Goal: Task Accomplishment & Management: Manage account settings

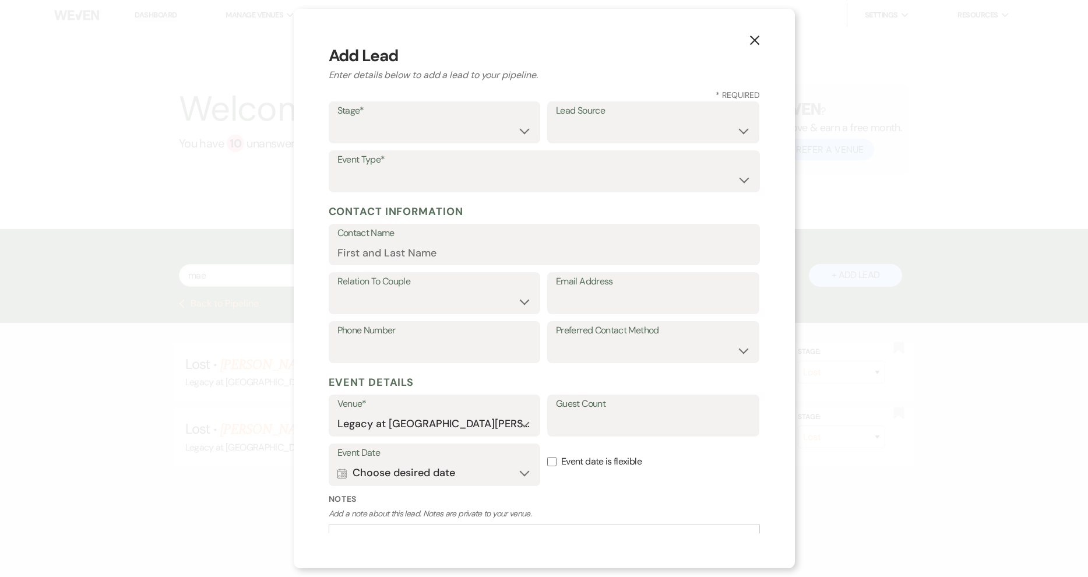
select select "8"
select select "2"
select select "8"
select select "5"
select select "658"
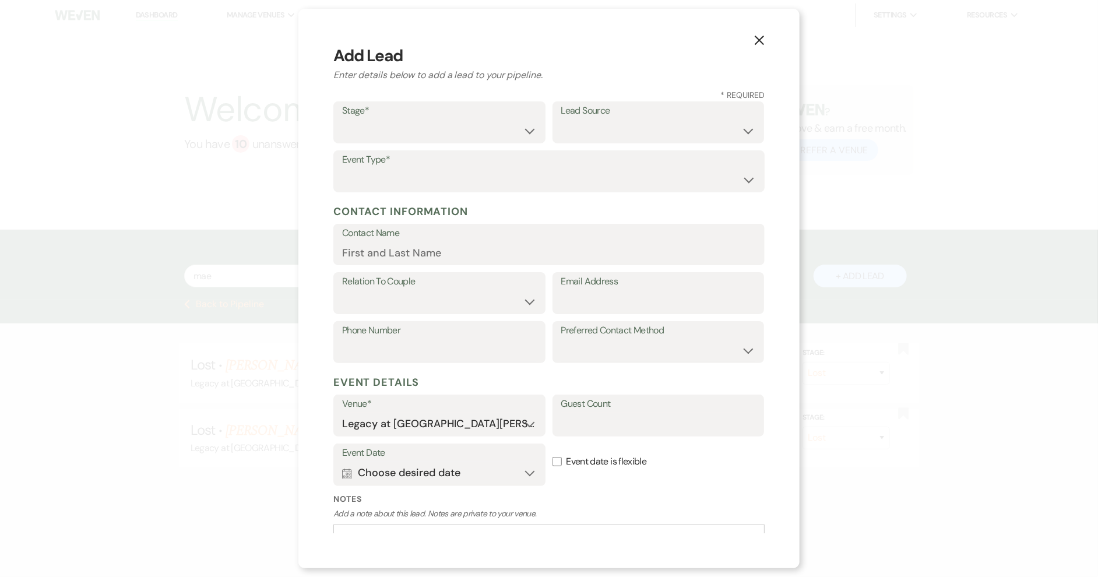
select select "1"
click at [342, 119] on select "Inquiry Follow Up Tour Requested Tour Confirmed Toured Proposal Sent Booked Lost" at bounding box center [439, 130] width 195 height 23
click at [622, 132] on select "Weven Venue Website Instagram Facebook Pinterest Google The Knot Wedding Wire H…" at bounding box center [658, 130] width 195 height 23
select select "20"
click at [561, 119] on select "Weven Venue Website Instagram Facebook Pinterest Google The Knot Wedding Wire H…" at bounding box center [658, 130] width 195 height 23
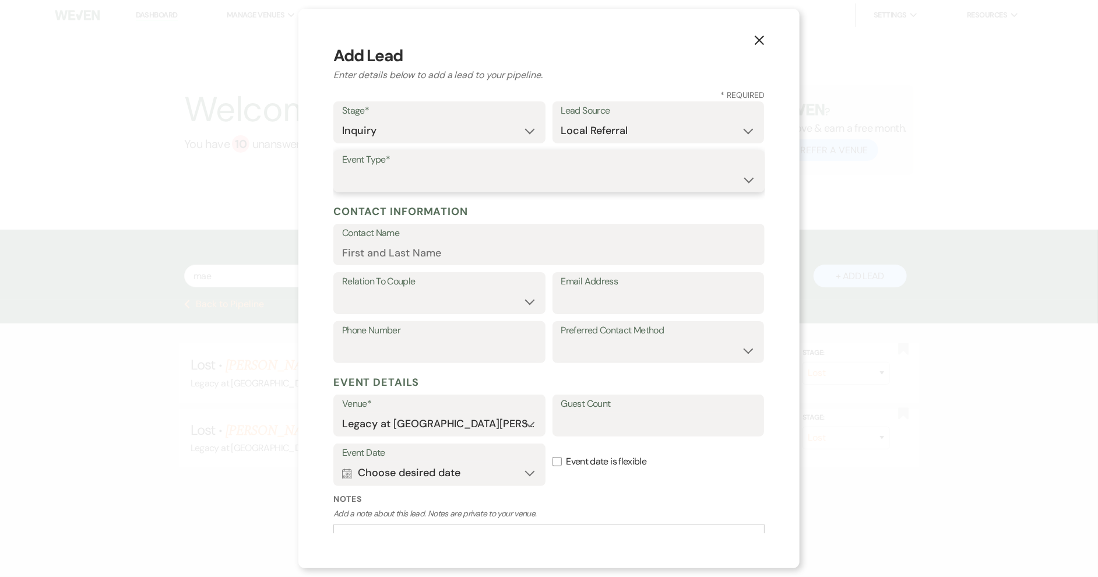
click at [416, 182] on select "Wedding Anniversary Party Baby Shower Bachelorette / Bachelor Party Birthday Pa…" at bounding box center [549, 179] width 414 height 23
click at [342, 168] on select "Wedding Anniversary Party Baby Shower Bachelorette / Bachelor Party Birthday Pa…" at bounding box center [549, 179] width 414 height 23
click at [432, 170] on select "Wedding Anniversary Party Baby Shower Bachelorette / Bachelor Party Birthday Pa…" at bounding box center [549, 179] width 414 height 23
select select "1"
click at [342, 168] on select "Wedding Anniversary Party Baby Shower Bachelorette / Bachelor Party Birthday Pa…" at bounding box center [549, 179] width 414 height 23
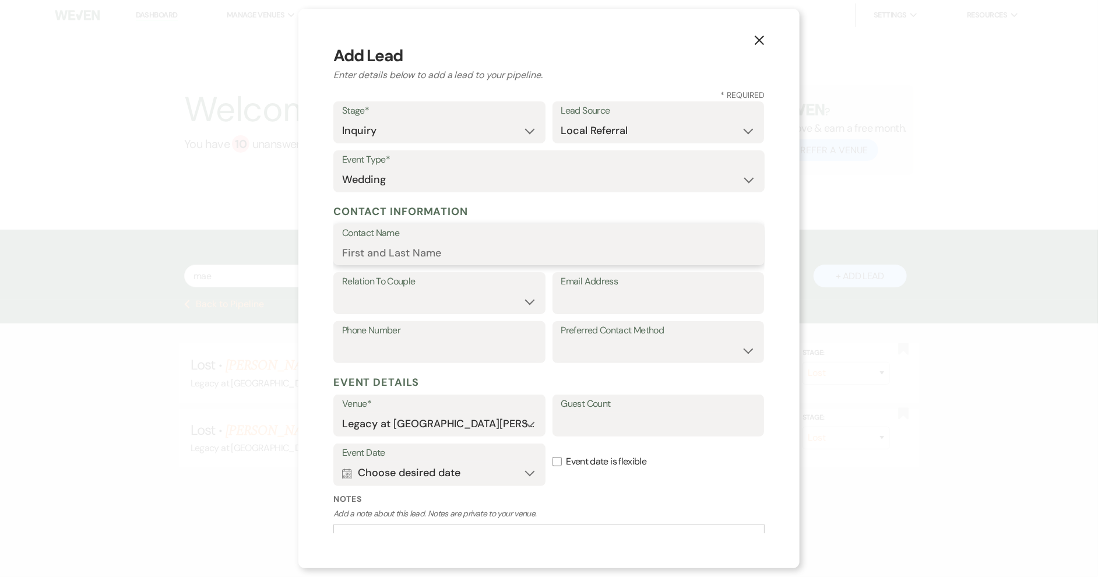
click at [442, 262] on input "Contact Name" at bounding box center [549, 252] width 414 height 23
type input "[PERSON_NAME]"
click at [435, 303] on select "Couple Planner Parent of Couple Family Member Friend Other" at bounding box center [439, 301] width 195 height 23
select select "1"
click at [342, 290] on select "Couple Planner Parent of Couple Family Member Friend Other" at bounding box center [439, 301] width 195 height 23
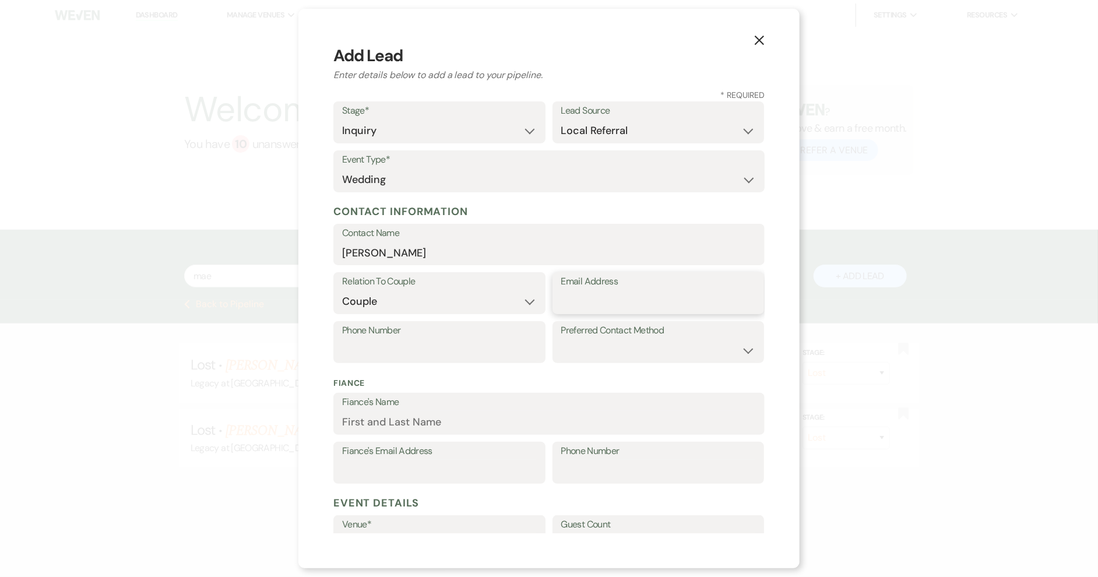
click at [601, 293] on input "Email Address" at bounding box center [658, 301] width 195 height 23
type input "[PERSON_NAME][EMAIL_ADDRESS][DOMAIN_NAME]"
click at [454, 350] on input "Phone Number" at bounding box center [439, 350] width 195 height 23
type input "3528572296"
click at [604, 342] on select "Email Phone Text" at bounding box center [658, 350] width 195 height 23
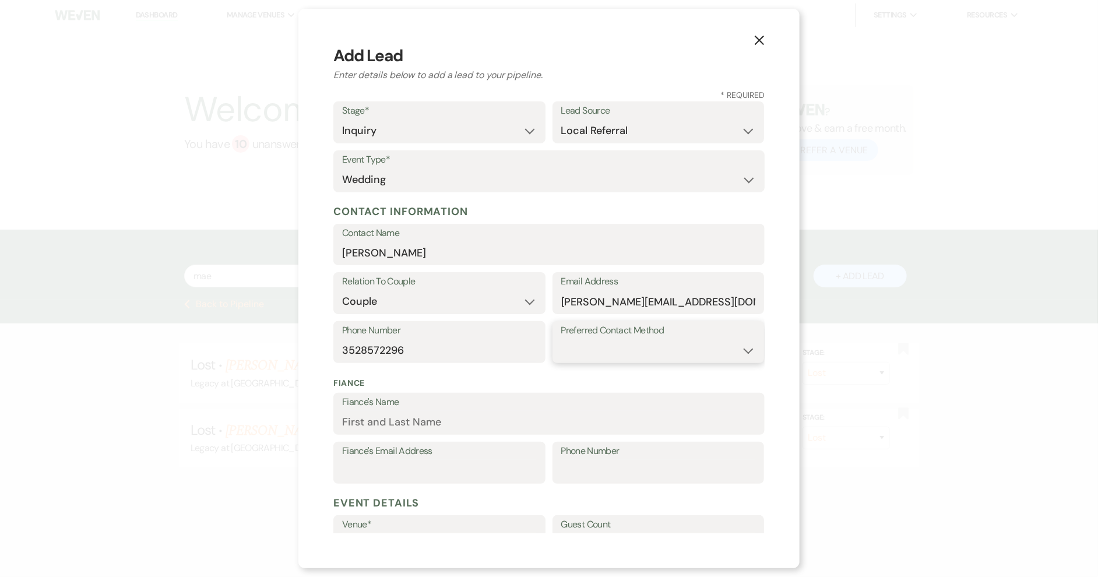
select select "text"
click at [561, 339] on select "Email Phone Text" at bounding box center [658, 350] width 195 height 23
click at [487, 428] on input "Fiance's Name" at bounding box center [549, 422] width 414 height 23
type input "[PERSON_NAME]"
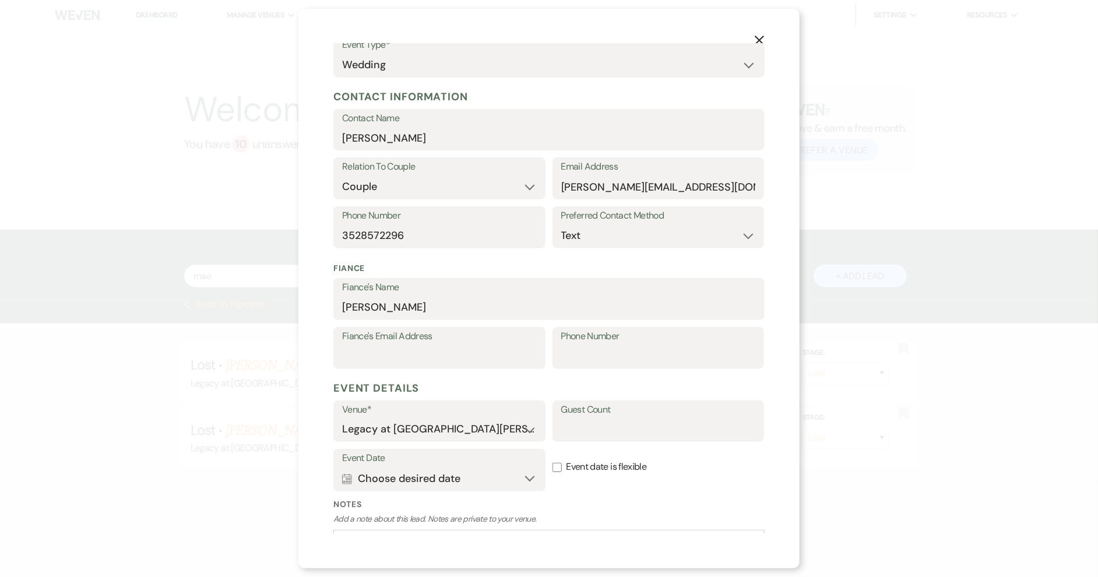
scroll to position [117, 0]
click at [576, 434] on input "Guest Count" at bounding box center [658, 426] width 195 height 23
type input "100"
click at [519, 475] on button "Calendar Choose desired date Expand" at bounding box center [439, 475] width 195 height 23
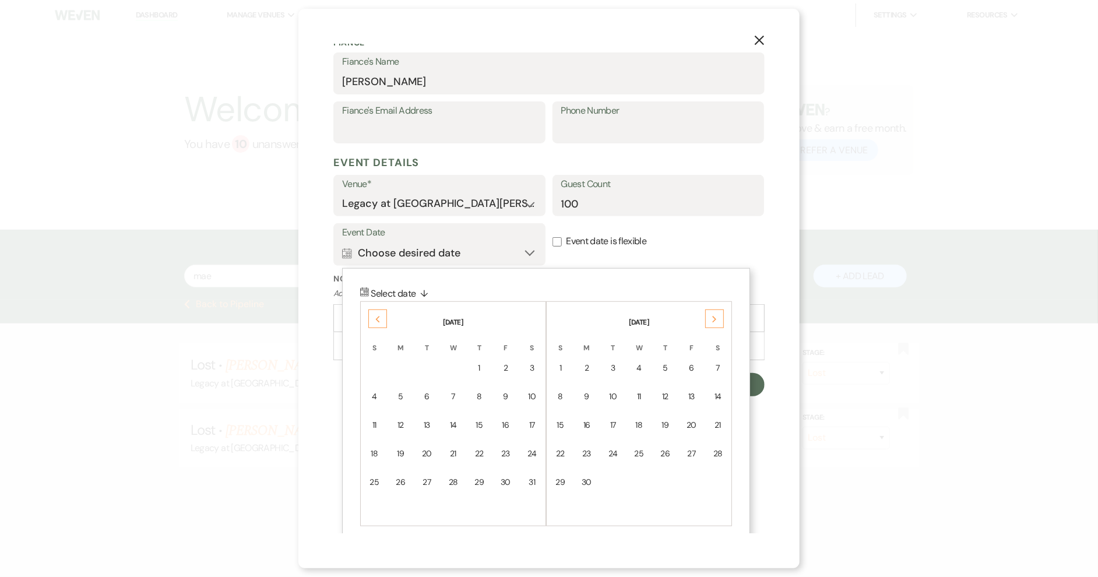
scroll to position [341, 0]
click at [722, 365] on div "7" at bounding box center [718, 367] width 10 height 12
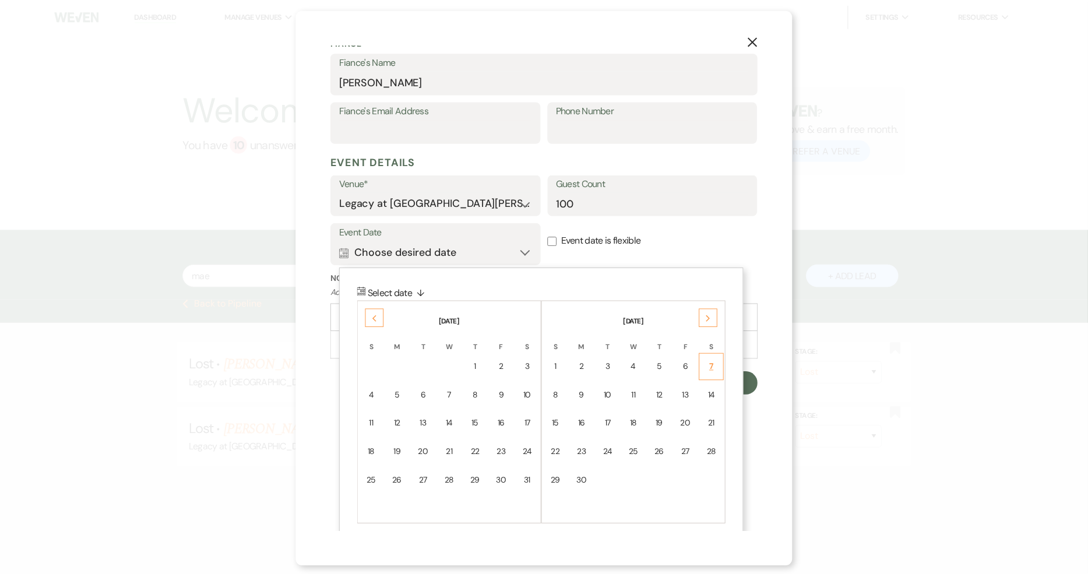
scroll to position [202, 0]
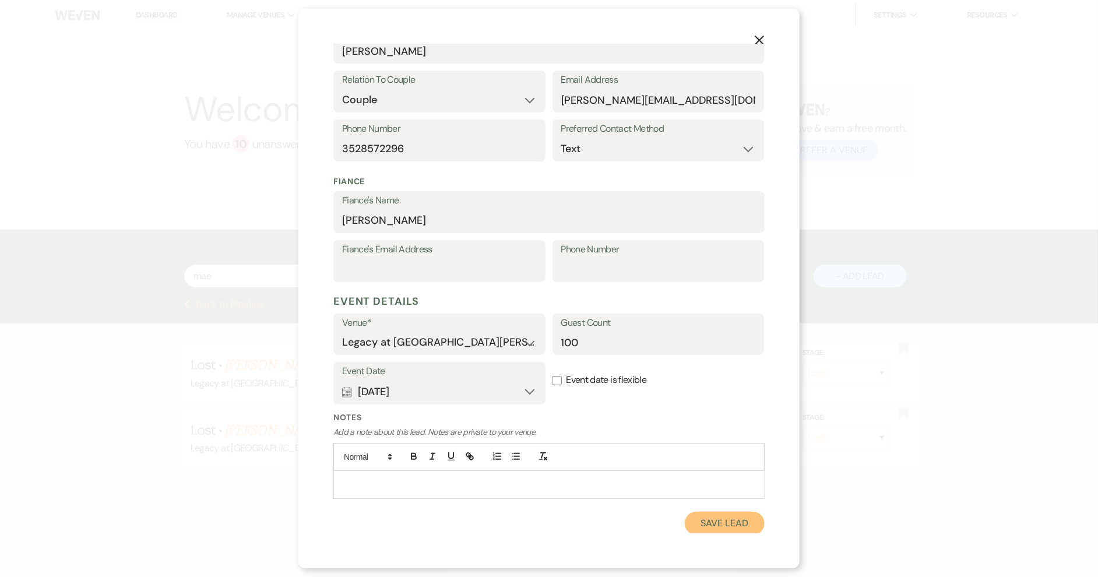
click at [712, 523] on button "Save Lead" at bounding box center [725, 523] width 80 height 23
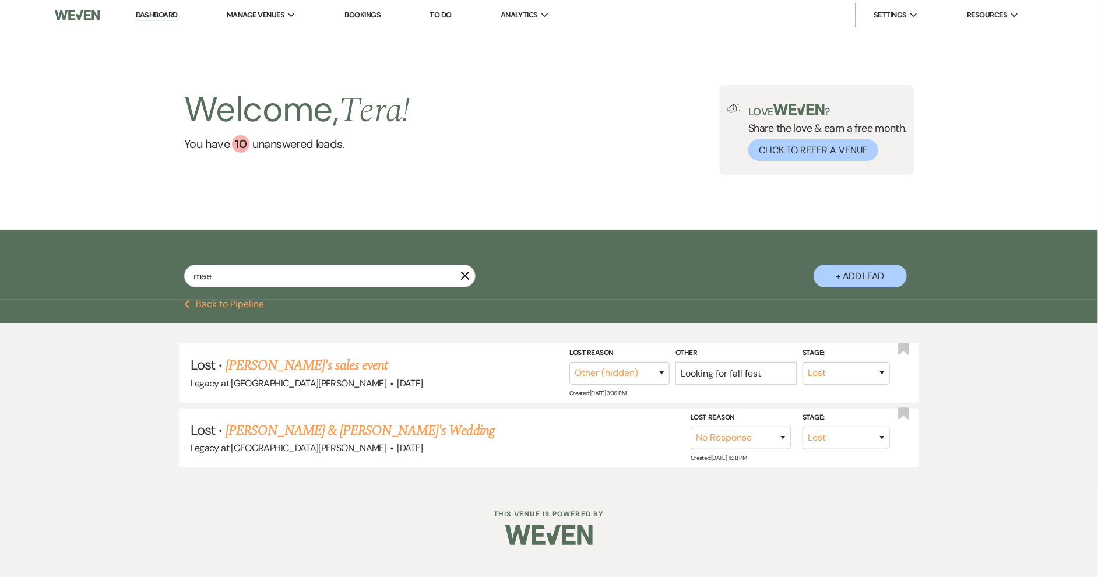
click at [467, 277] on use "button" at bounding box center [465, 275] width 9 height 9
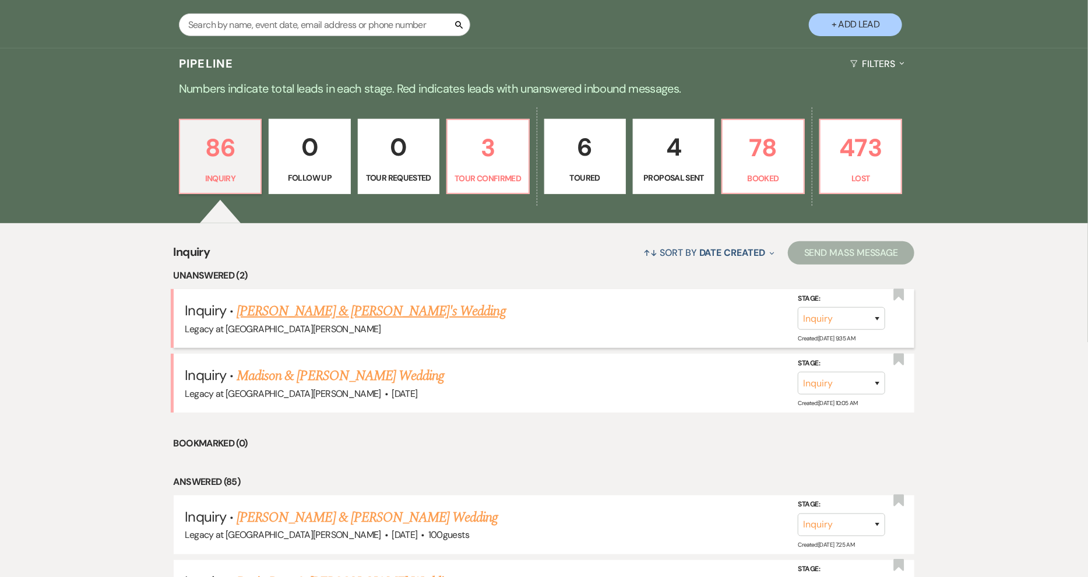
scroll to position [251, 0]
click at [392, 519] on link "[PERSON_NAME] & [PERSON_NAME] Wedding" at bounding box center [367, 516] width 261 height 21
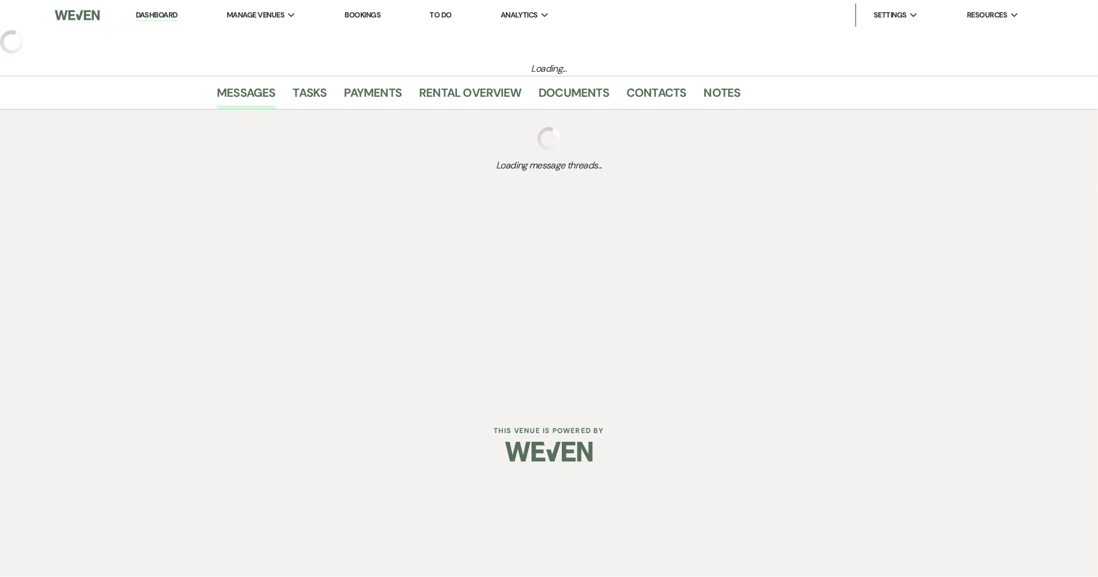
select select "20"
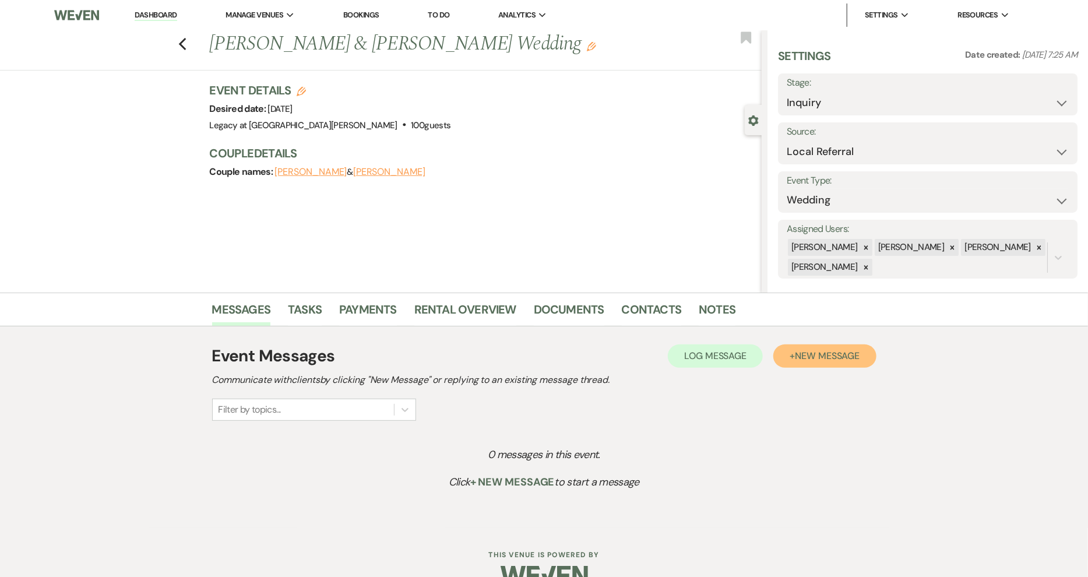
click at [817, 358] on span "New Message" at bounding box center [827, 356] width 65 height 12
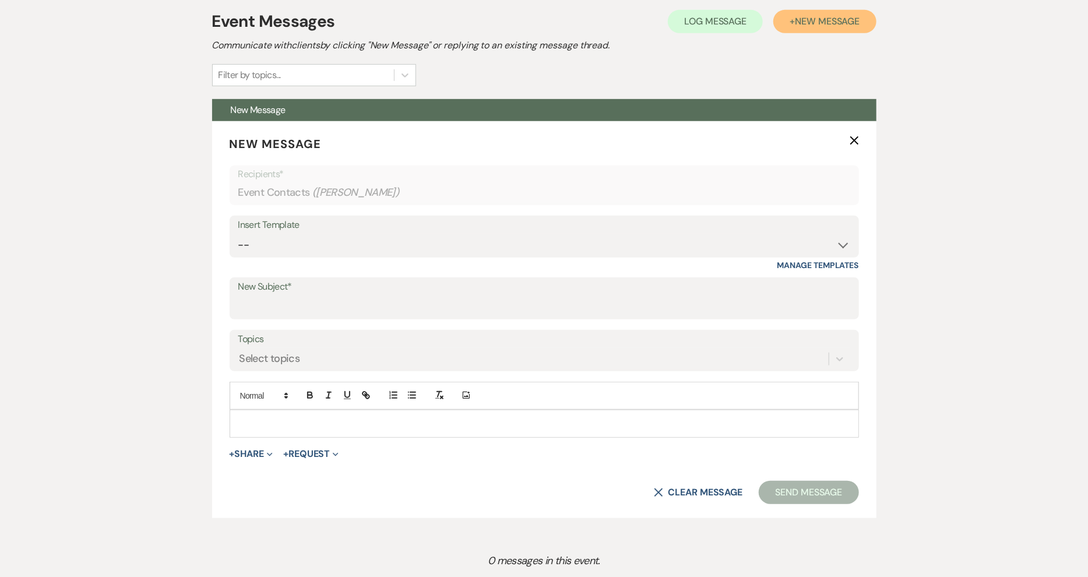
scroll to position [359, 0]
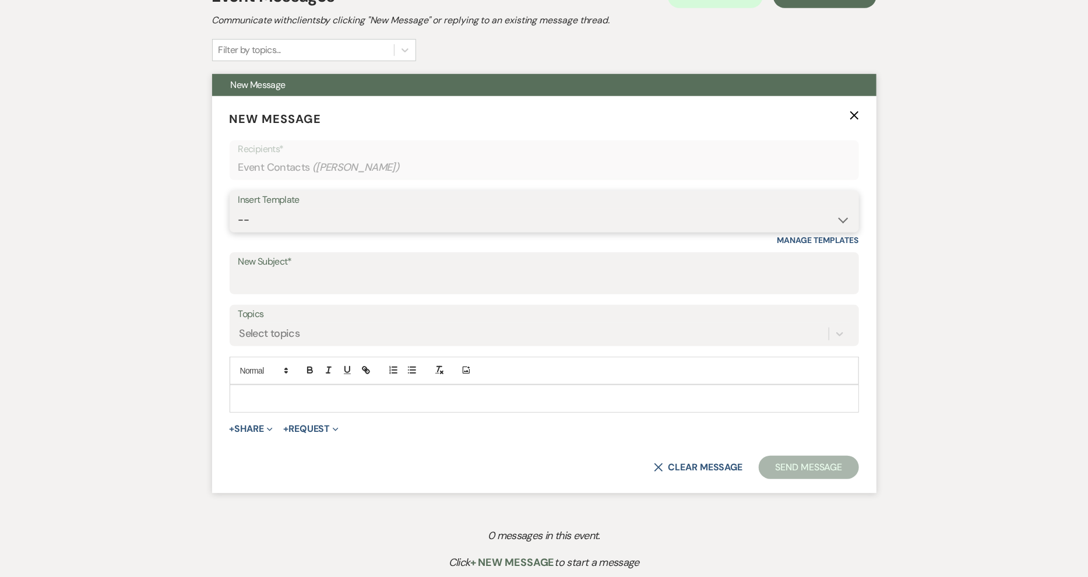
click at [849, 225] on select "-- Contract (Pre-Booked Leads) New Wedding Lead - Email #1 New Wedding Lead - E…" at bounding box center [544, 220] width 612 height 23
select select "1651"
click at [238, 209] on select "-- Contract (Pre-Booked Leads) New Wedding Lead - Email #1 New Wedding Lead - E…" at bounding box center [544, 220] width 612 height 23
type input "We would love to answer any questions you may have!"
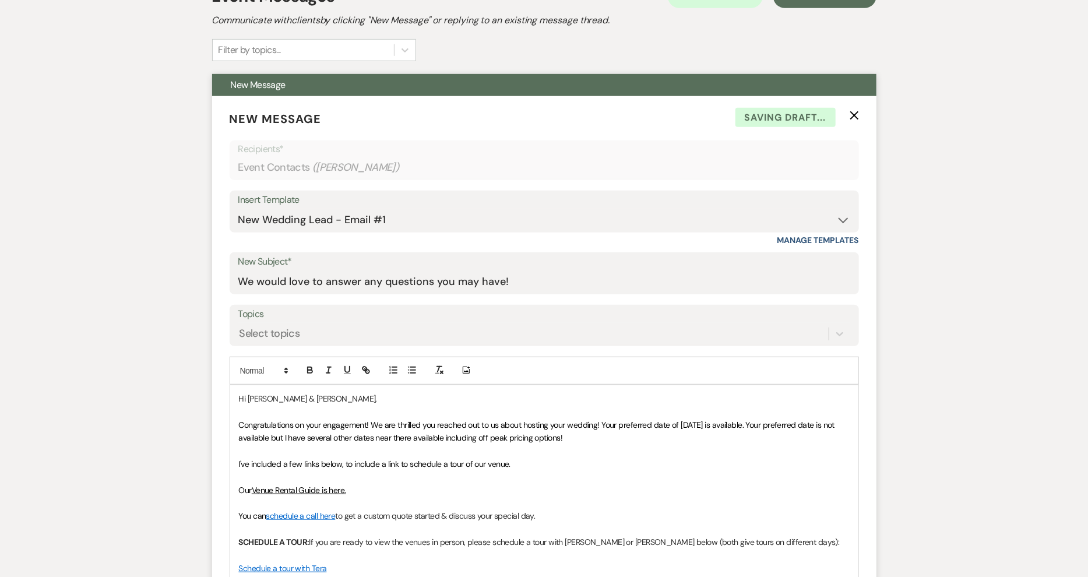
click at [834, 204] on div "Insert Template" at bounding box center [544, 200] width 612 height 17
click at [845, 220] on select "-- Contract (Pre-Booked Leads) New Wedding Lead - Email #1 New Wedding Lead - E…" at bounding box center [544, 220] width 612 height 23
select select "4450"
click at [238, 209] on select "-- Contract (Pre-Booked Leads) New Wedding Lead - Email #1 New Wedding Lead - E…" at bounding box center [544, 220] width 612 height 23
type input "Contract"
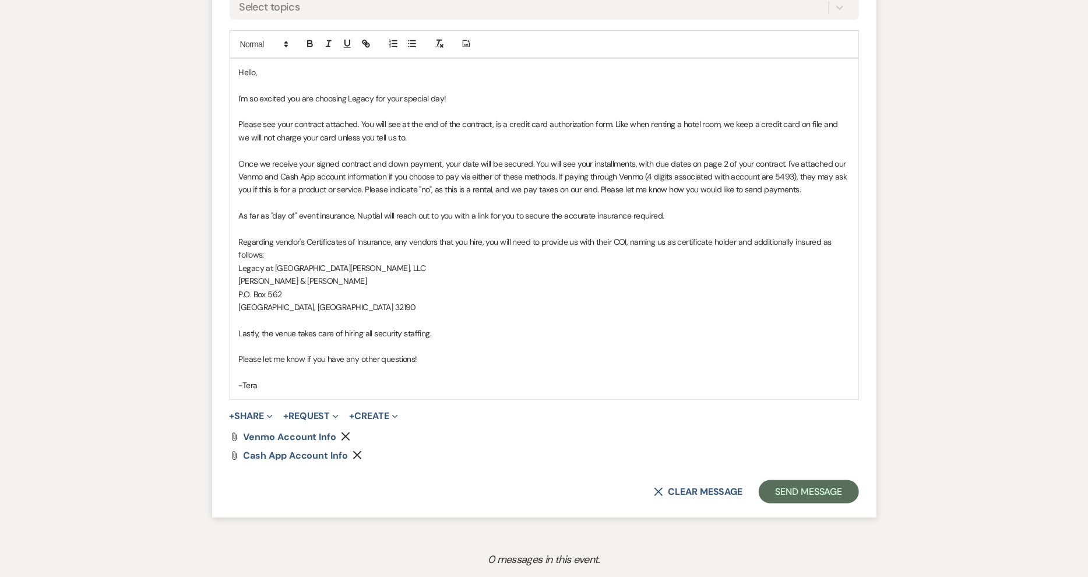
scroll to position [703, 0]
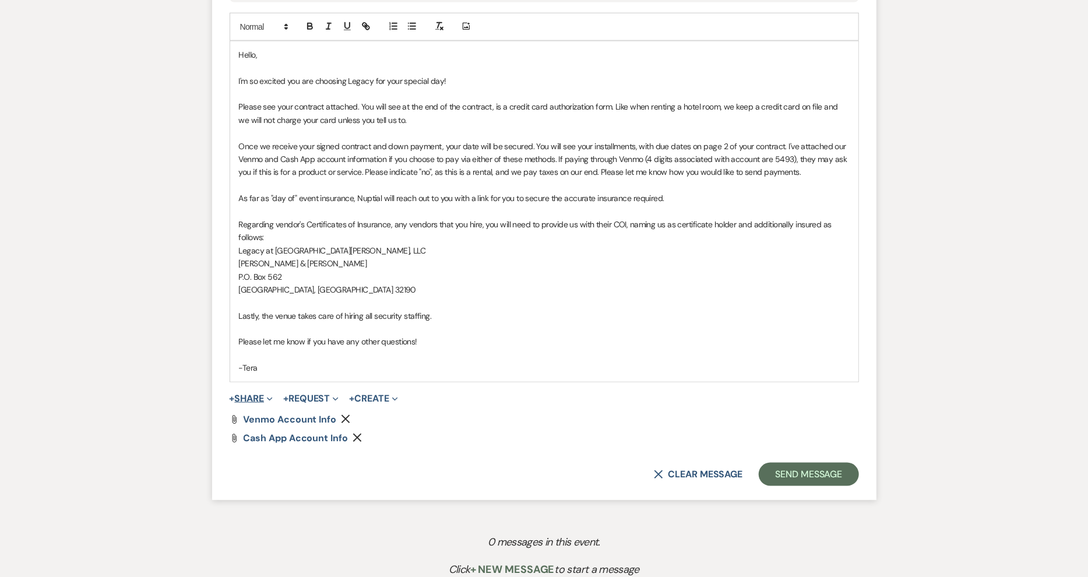
click at [270, 393] on span "Expand" at bounding box center [268, 398] width 9 height 12
click at [450, 211] on p at bounding box center [544, 211] width 611 height 13
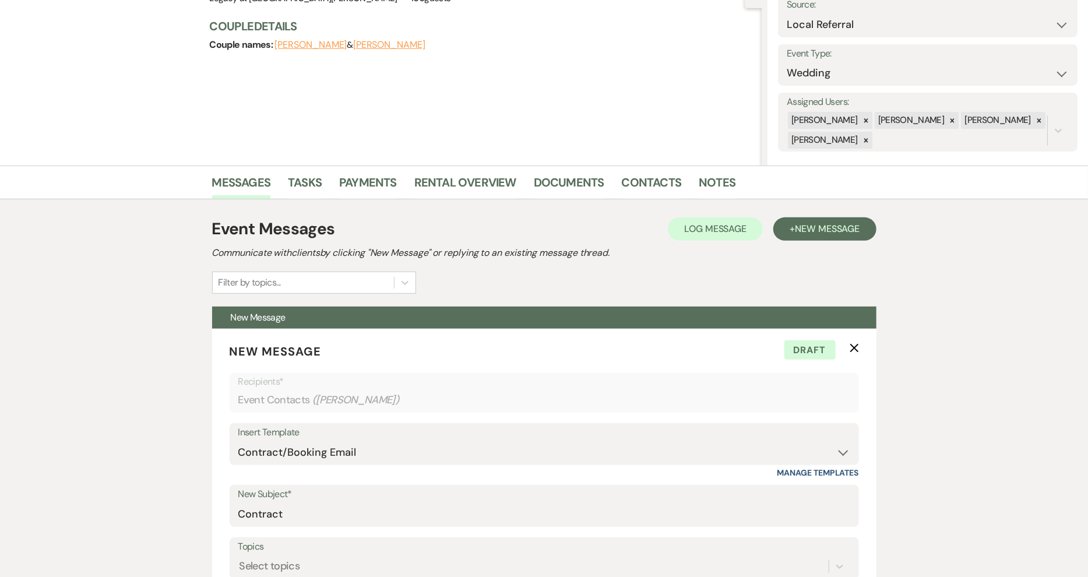
scroll to position [98, 0]
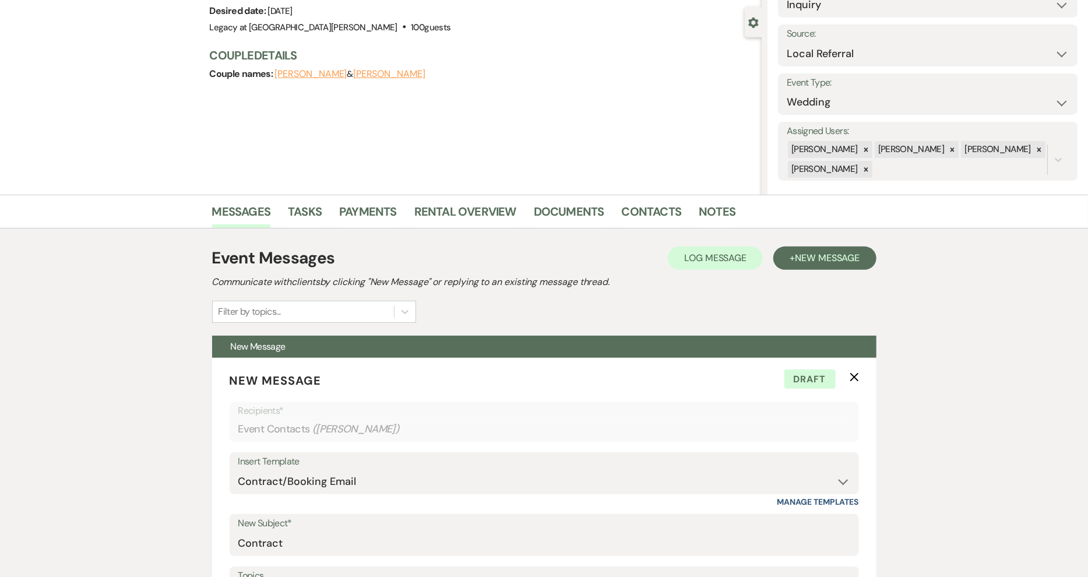
click at [316, 72] on button "[PERSON_NAME]" at bounding box center [311, 73] width 72 height 9
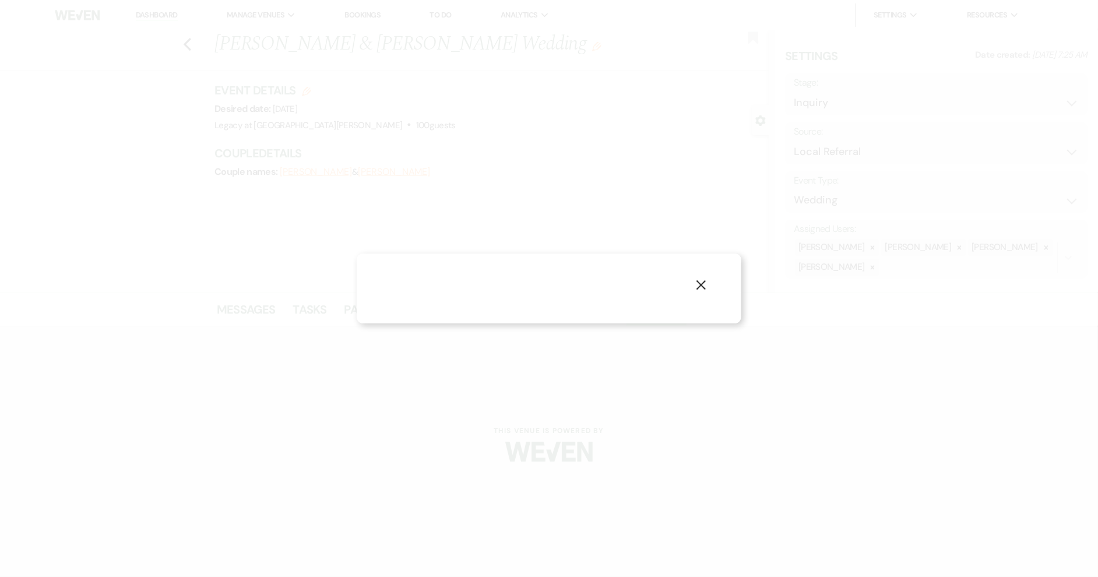
select select "1"
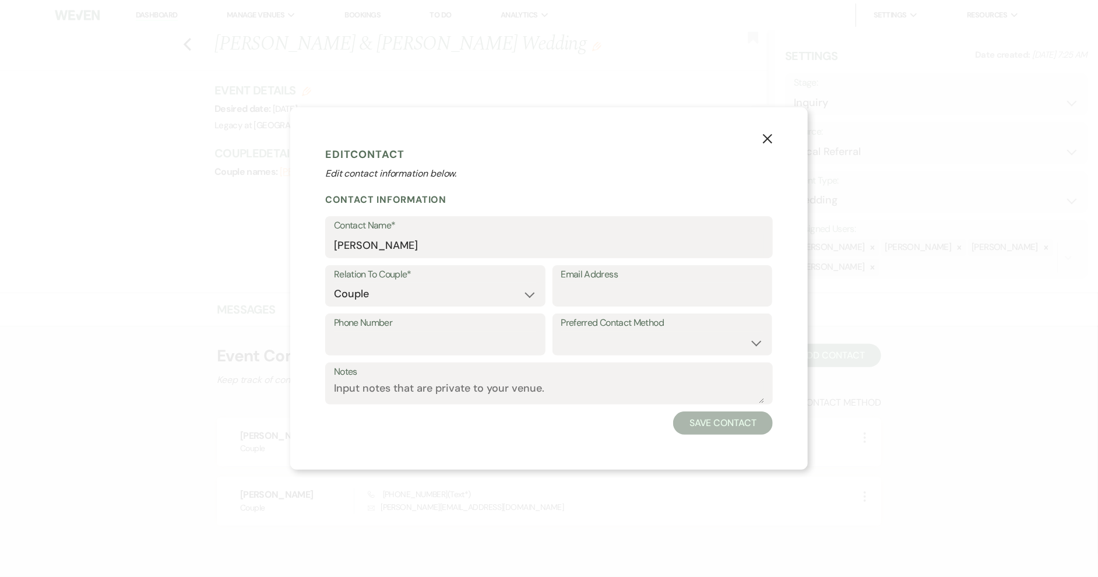
click at [461, 329] on label "Phone Number" at bounding box center [435, 323] width 203 height 17
click at [461, 331] on input "Phone Number" at bounding box center [435, 342] width 203 height 23
type input "352857"
click at [763, 139] on icon "X" at bounding box center [767, 138] width 10 height 10
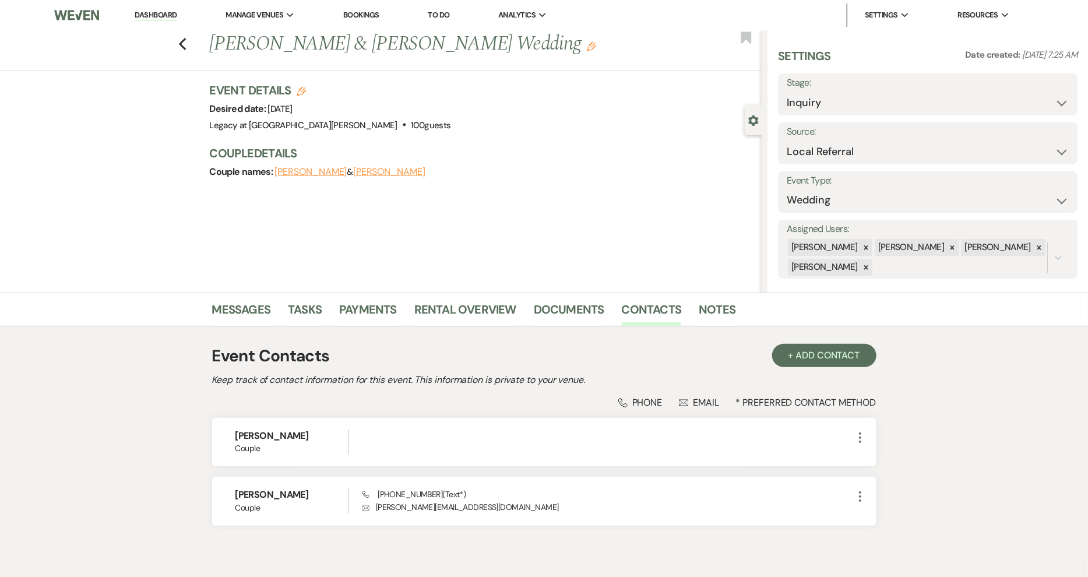
click at [318, 175] on button "[PERSON_NAME]" at bounding box center [311, 171] width 72 height 9
select select "1"
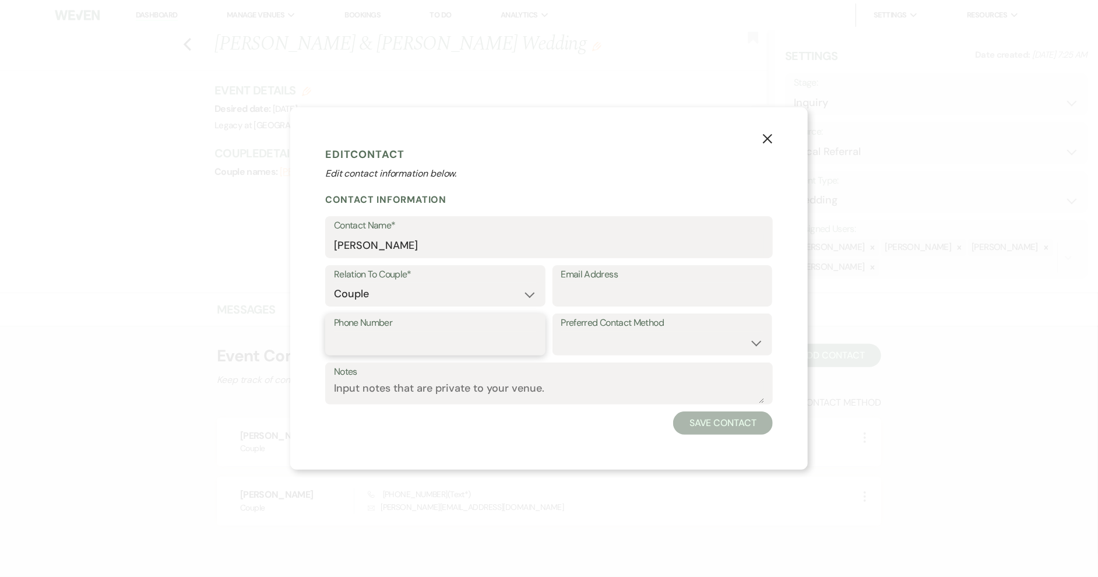
click at [416, 339] on input "Phone Number" at bounding box center [435, 342] width 203 height 23
type input "3528572296"
click at [697, 429] on button "Save Contact" at bounding box center [723, 422] width 100 height 23
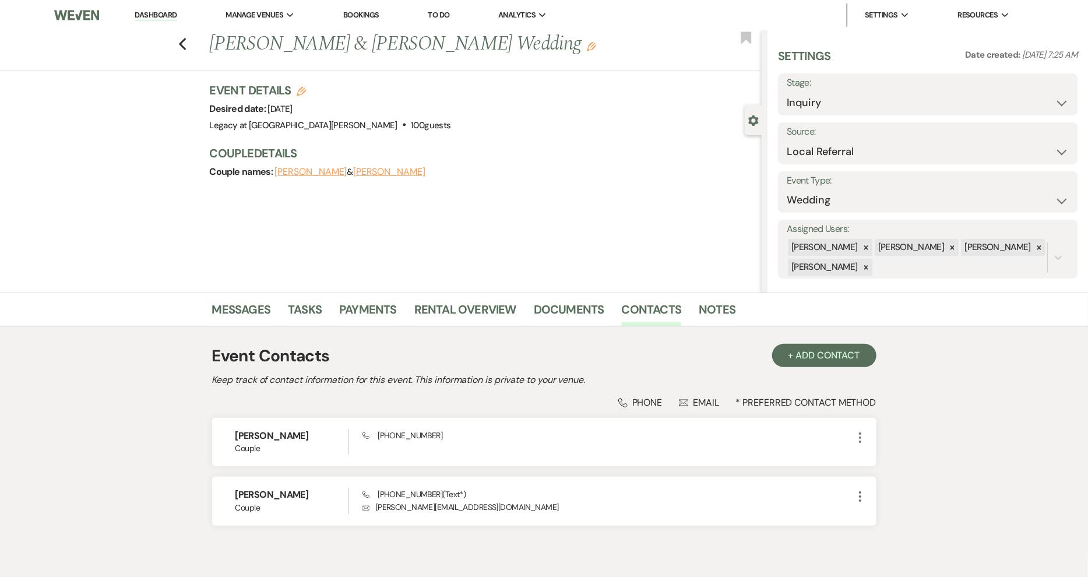
click at [375, 170] on button "[PERSON_NAME]" at bounding box center [389, 171] width 72 height 9
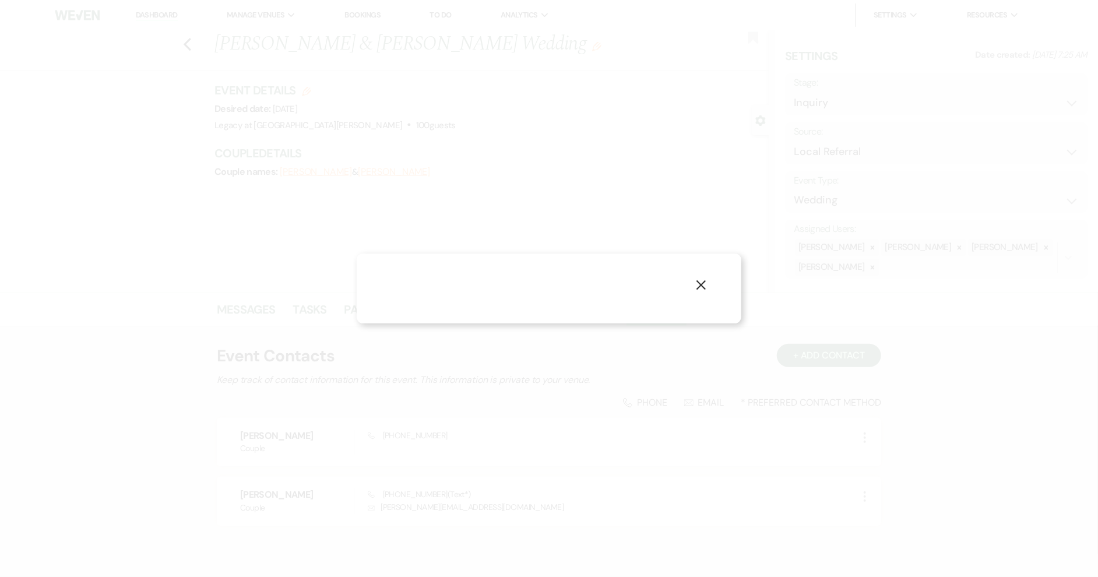
select select "1"
select select "text"
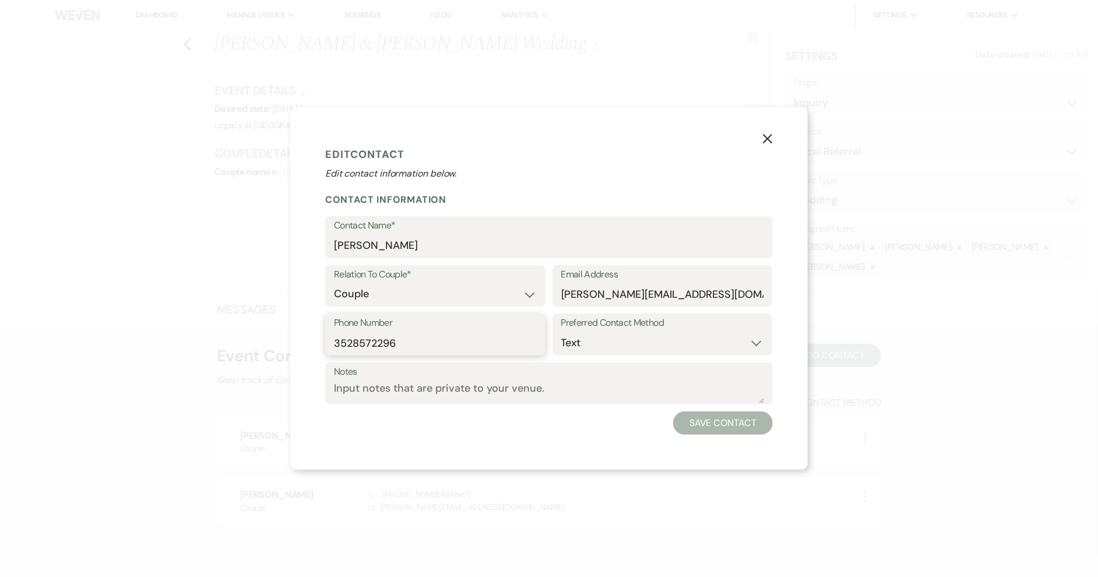
drag, startPoint x: 408, startPoint y: 342, endPoint x: 312, endPoint y: 344, distance: 96.2
click at [312, 344] on div "X Edit Contact Edit contact information below. Contact Information Contact Name…" at bounding box center [548, 288] width 517 height 362
click at [700, 432] on button "Save Contact" at bounding box center [723, 422] width 100 height 23
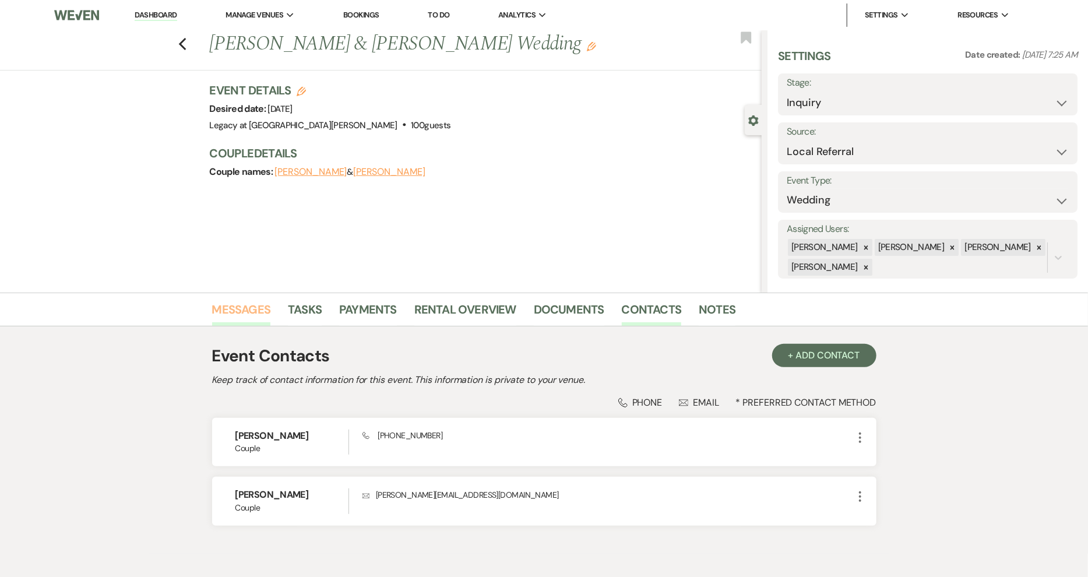
click at [228, 307] on link "Messages" at bounding box center [241, 313] width 59 height 26
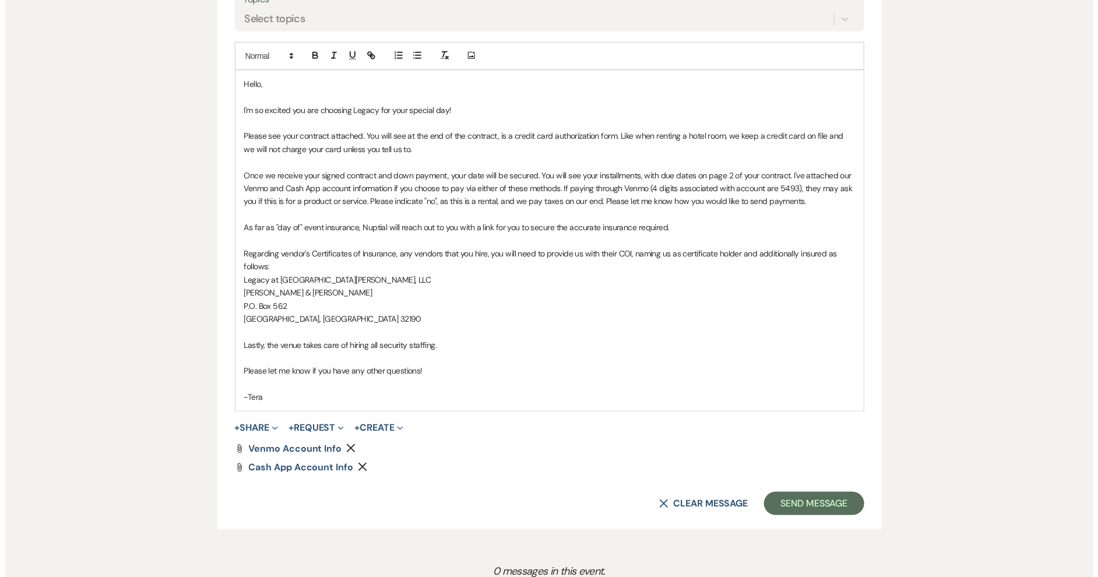
scroll to position [676, 0]
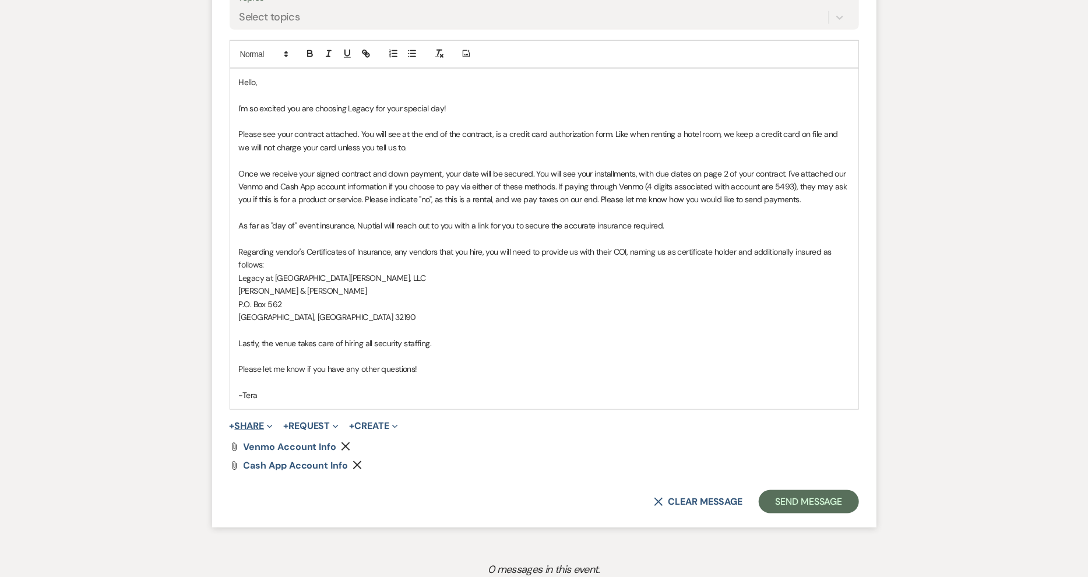
click at [261, 421] on button "+ Share Expand" at bounding box center [252, 425] width 44 height 9
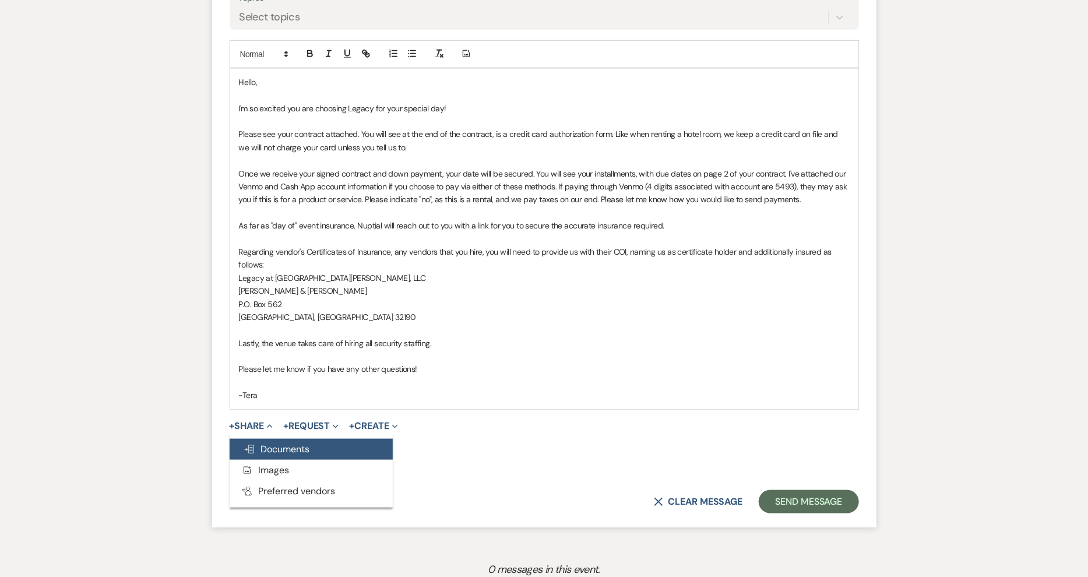
click at [283, 445] on span "Doc Upload Documents" at bounding box center [277, 449] width 66 height 12
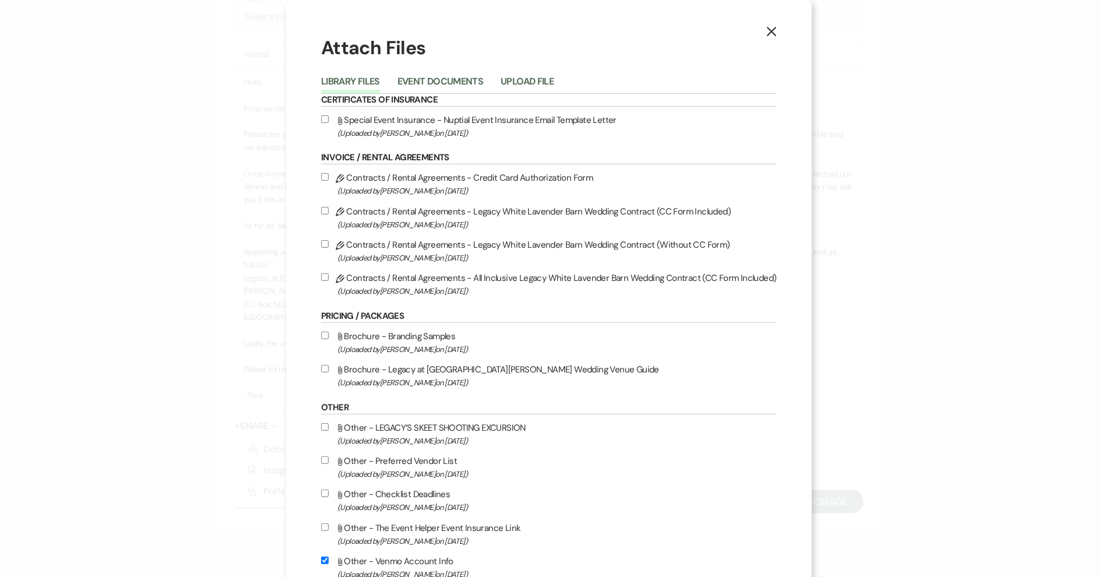
click at [323, 280] on input "Pencil Contracts / Rental Agreements - All Inclusive Legacy White Lavender Barn…" at bounding box center [325, 277] width 8 height 8
checkbox input "true"
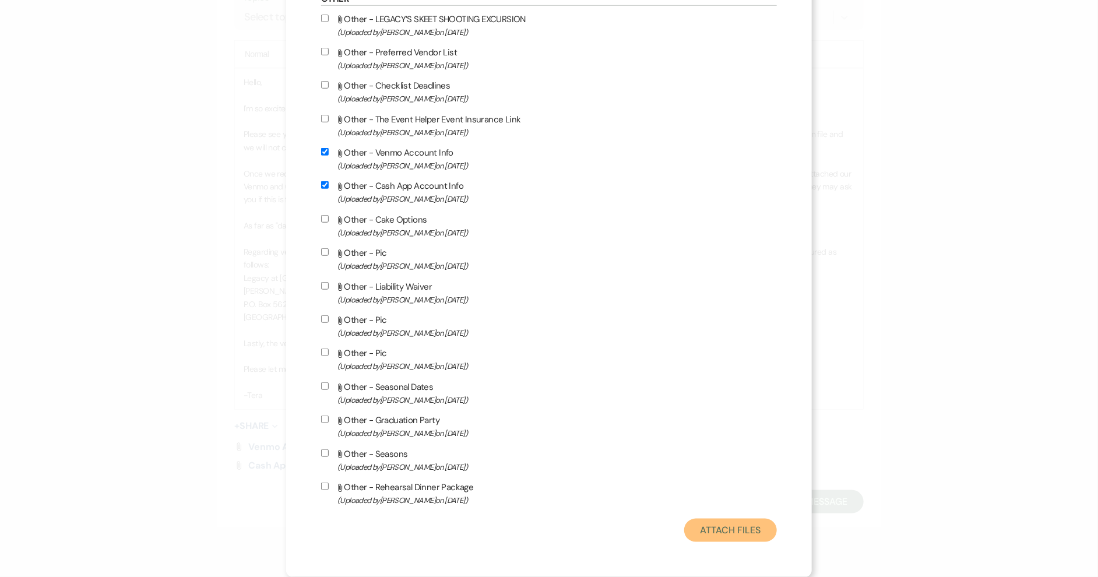
click at [706, 530] on button "Attach Files" at bounding box center [730, 530] width 93 height 23
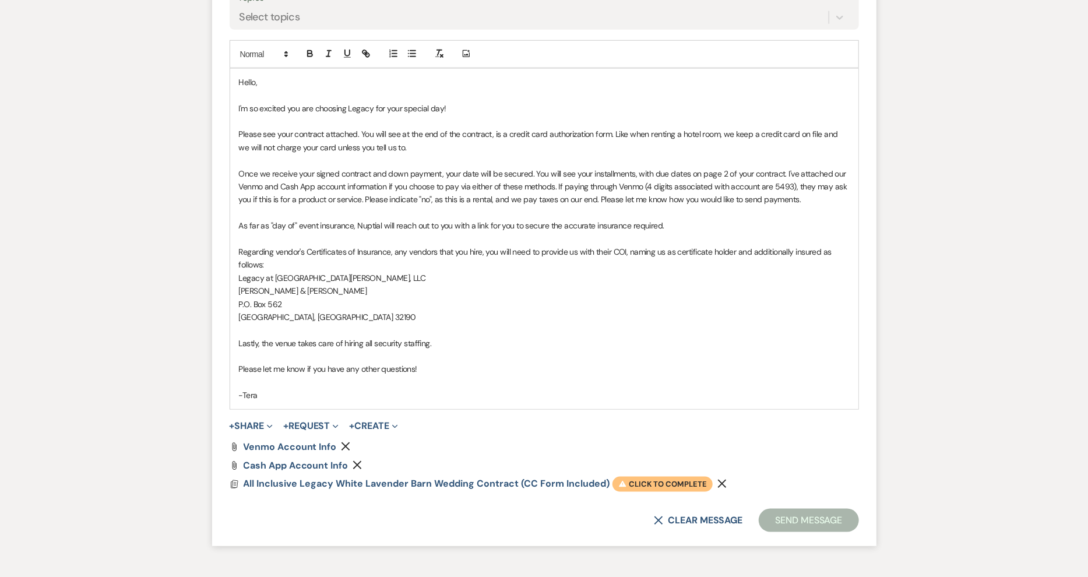
click at [666, 484] on span "Warning Click to complete" at bounding box center [662, 484] width 100 height 15
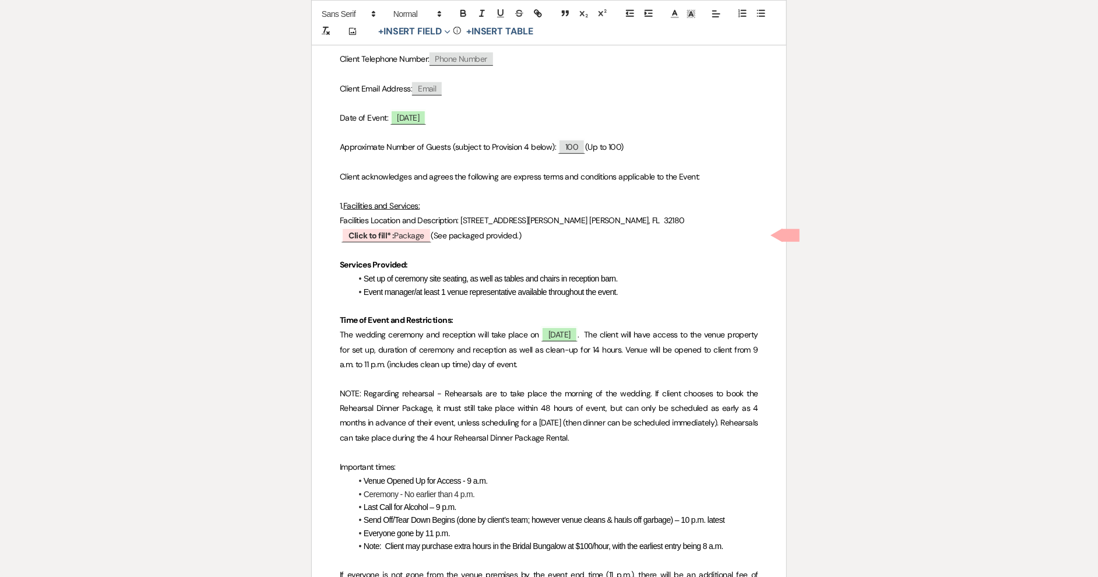
scroll to position [432, 0]
click at [369, 237] on b "Click to fill* :" at bounding box center [370, 233] width 45 height 10
select select "owner"
select select "custom_placeholder"
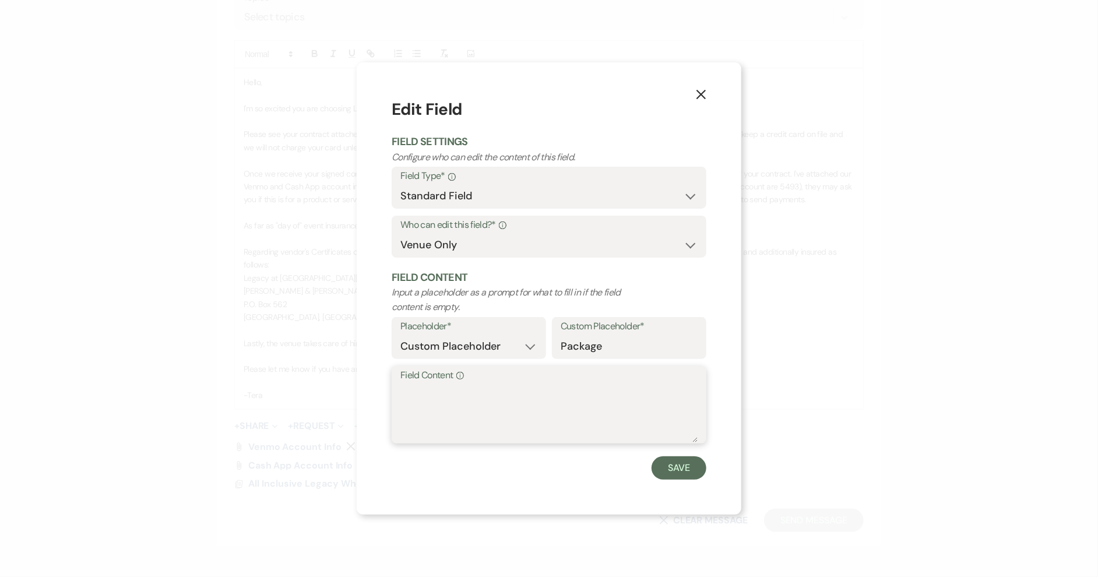
click at [449, 390] on textarea "Field Content Info" at bounding box center [548, 413] width 297 height 58
type textarea "Prestige Wedding Package"
click at [669, 472] on button "Save" at bounding box center [678, 467] width 55 height 23
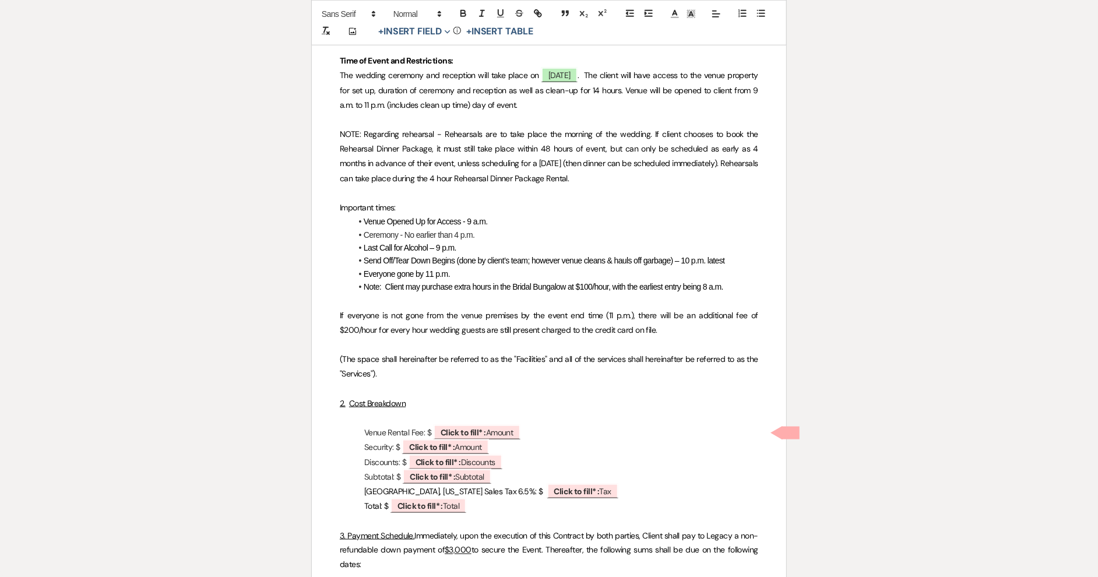
scroll to position [690, 0]
click at [481, 428] on b "Click to fill* :" at bounding box center [462, 431] width 45 height 10
select select "owner"
select select "Amount"
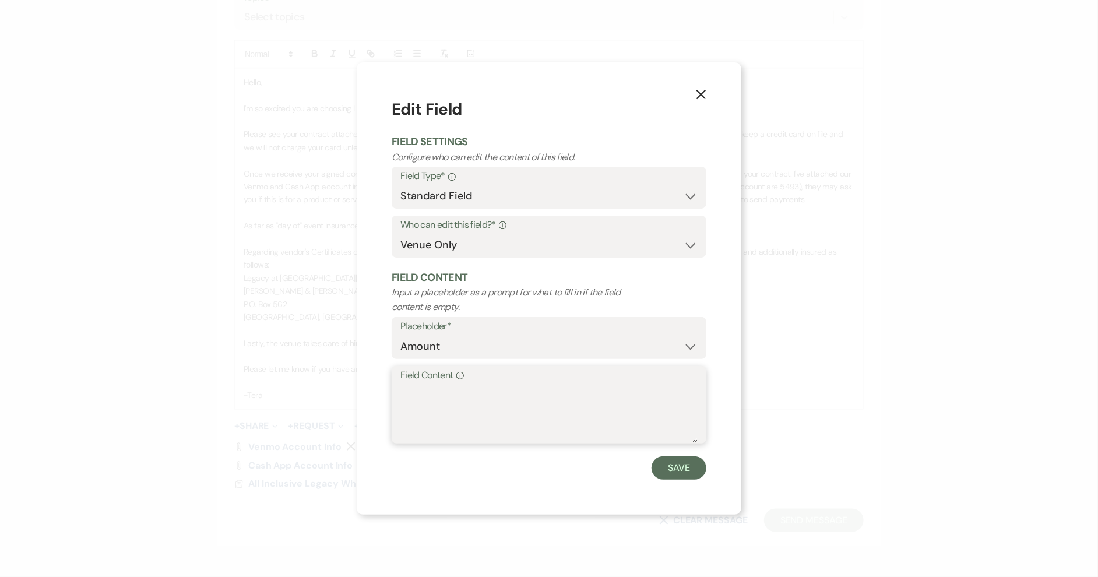
click at [449, 393] on textarea "Field Content Info" at bounding box center [548, 413] width 297 height 58
type textarea "16,400"
click at [700, 462] on button "Save" at bounding box center [678, 467] width 55 height 23
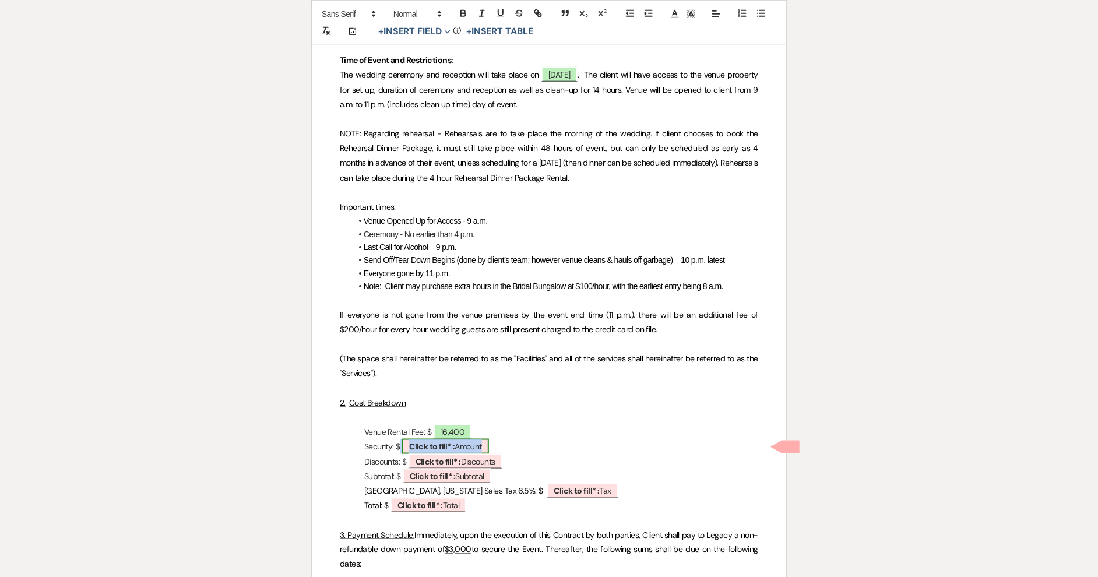
click at [431, 445] on b "Click to fill* :" at bounding box center [431, 446] width 45 height 10
select select "owner"
select select "Amount"
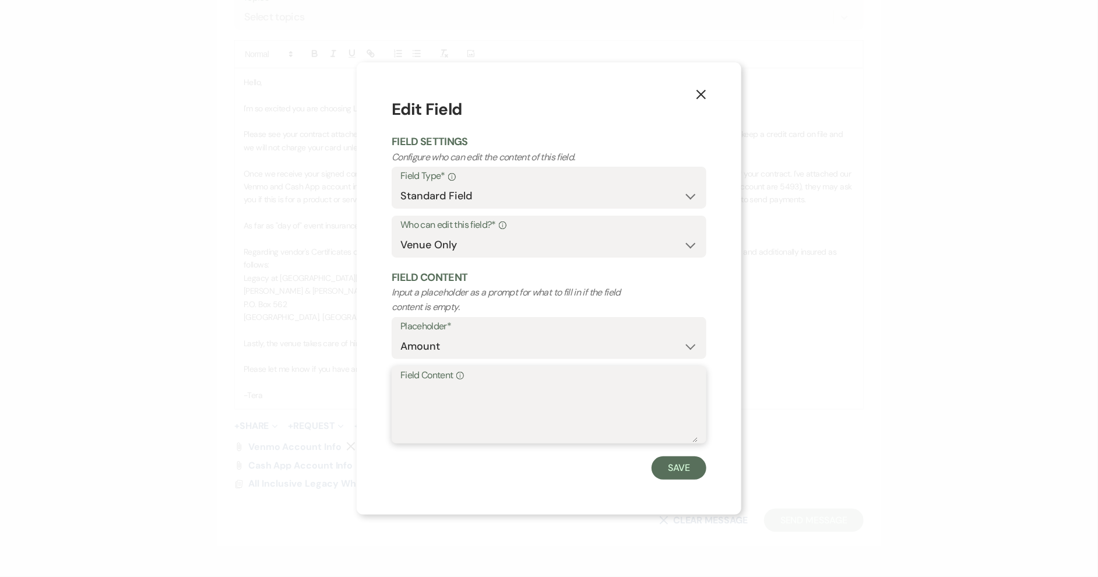
click at [463, 399] on textarea "Field Content Info" at bounding box center [548, 413] width 297 height 58
type textarea "N/A"
click at [690, 468] on button "Save" at bounding box center [678, 467] width 55 height 23
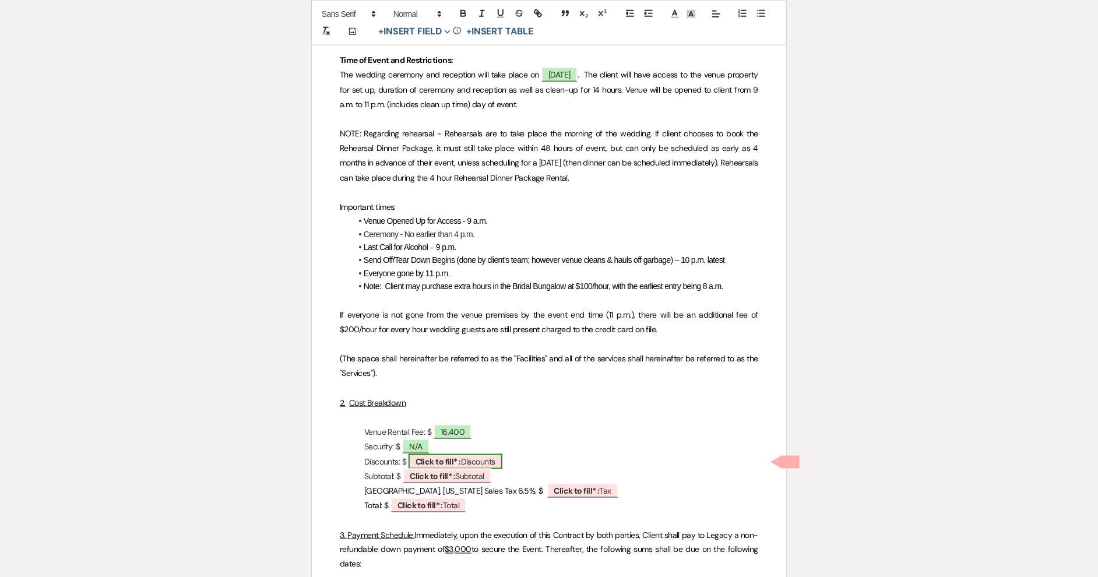
click at [469, 456] on span "Click to fill* : Discounts" at bounding box center [455, 461] width 94 height 15
select select "owner"
select select "custom_placeholder"
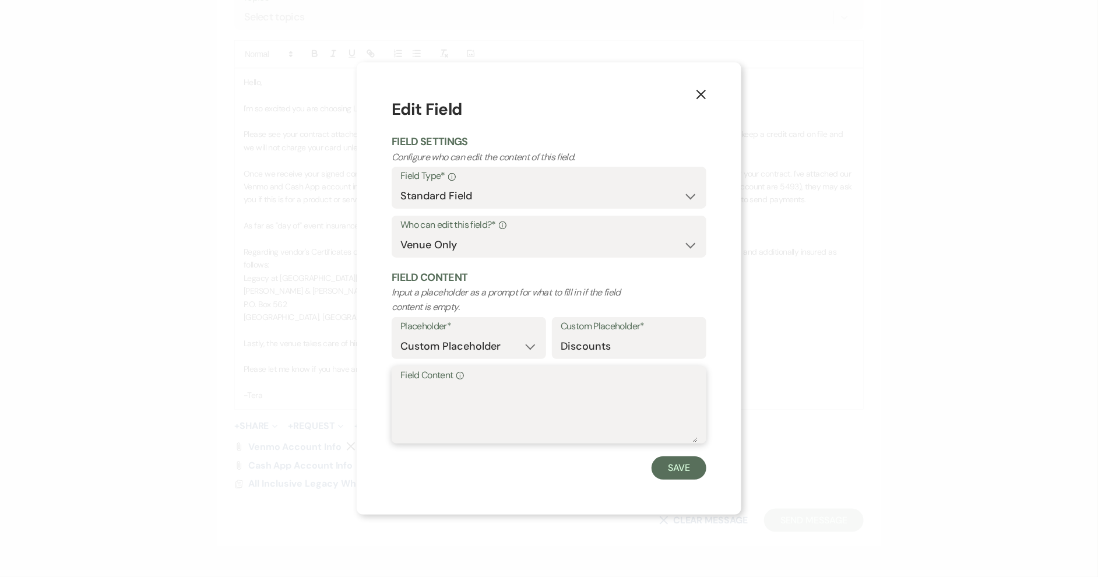
click at [470, 389] on textarea "Field Content Info" at bounding box center [548, 413] width 297 height 58
type textarea "500"
click at [678, 482] on div "X Edit Field Field Settings Configure who can edit the content of this field. F…" at bounding box center [549, 288] width 385 height 452
click at [679, 472] on button "Save" at bounding box center [678, 467] width 55 height 23
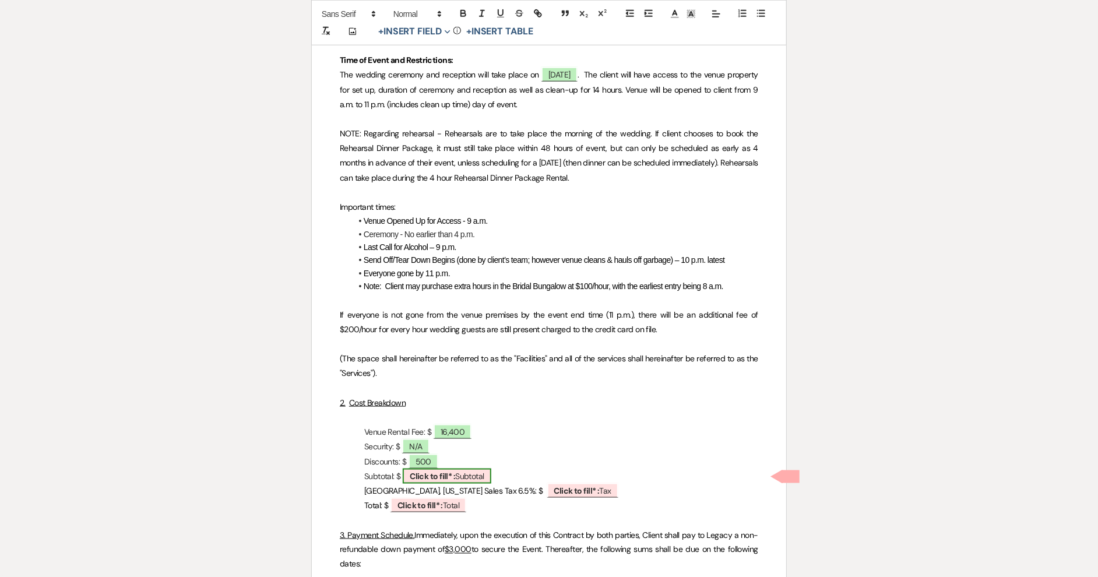
click at [468, 472] on span "Click to fill* : Subtotal" at bounding box center [447, 475] width 89 height 15
select select "owner"
select select "custom_placeholder"
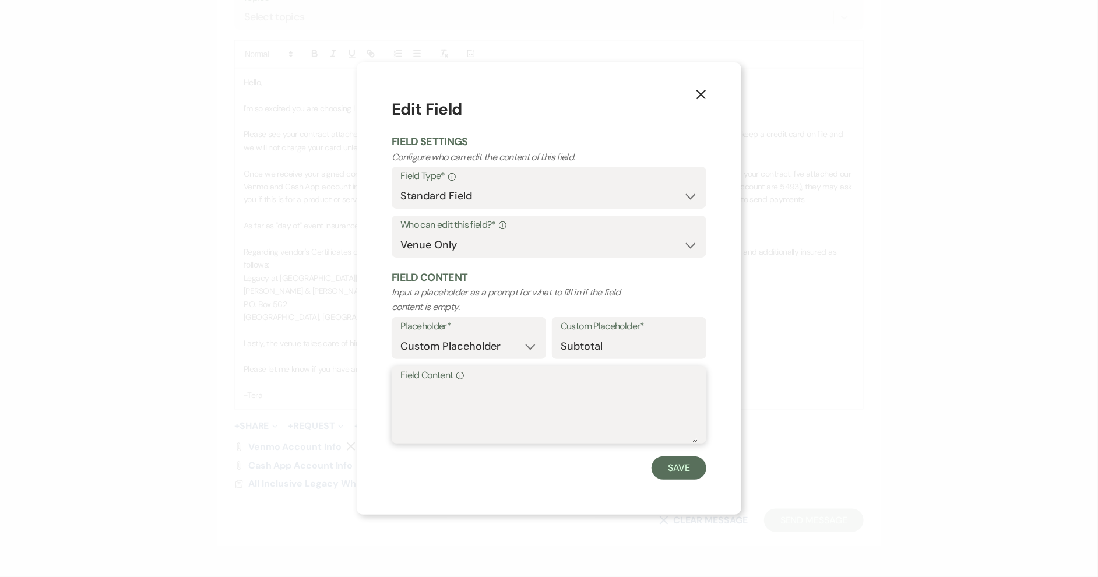
click at [475, 387] on textarea "Field Content Info" at bounding box center [548, 413] width 297 height 58
type textarea "15,900"
click at [671, 465] on button "Save" at bounding box center [678, 467] width 55 height 23
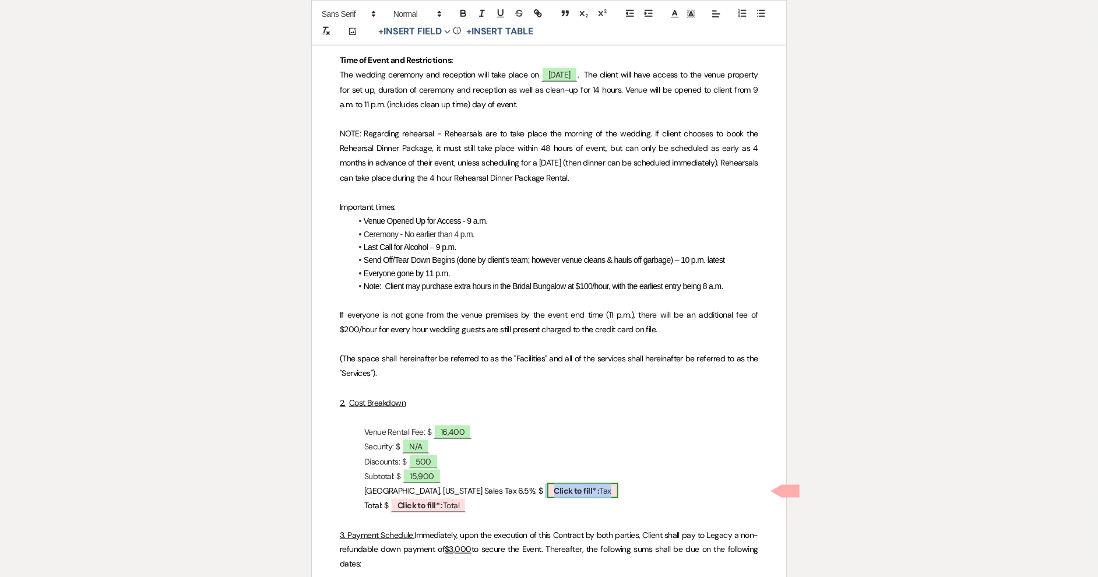
click at [554, 491] on b "Click to fill* :" at bounding box center [576, 490] width 45 height 10
select select "owner"
select select "custom_placeholder"
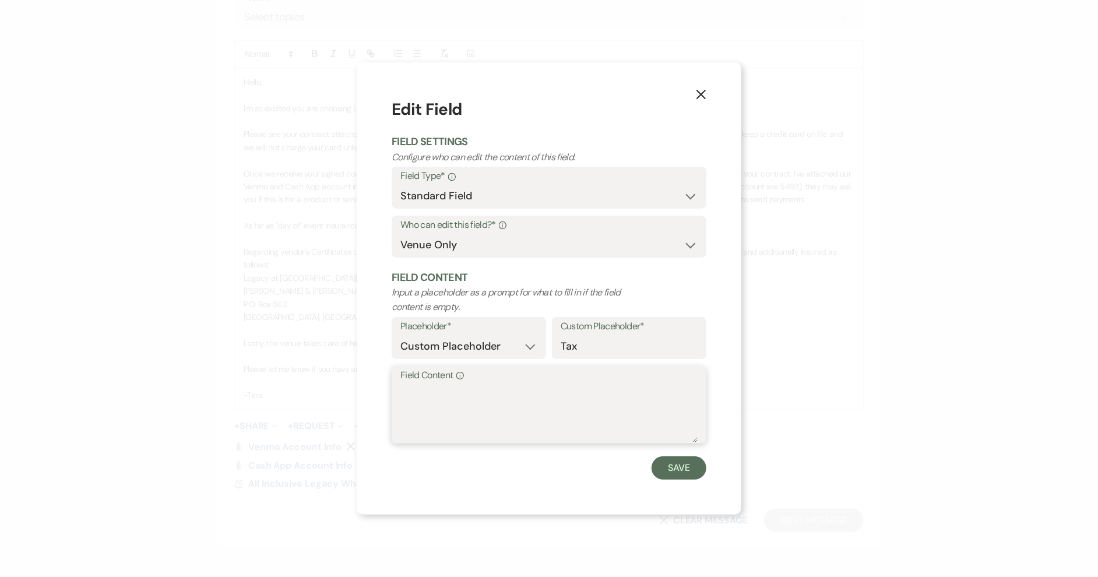
click at [510, 408] on textarea "Field Content Info" at bounding box center [548, 413] width 297 height 58
type textarea "1,033.50"
click at [671, 465] on button "Save" at bounding box center [678, 467] width 55 height 23
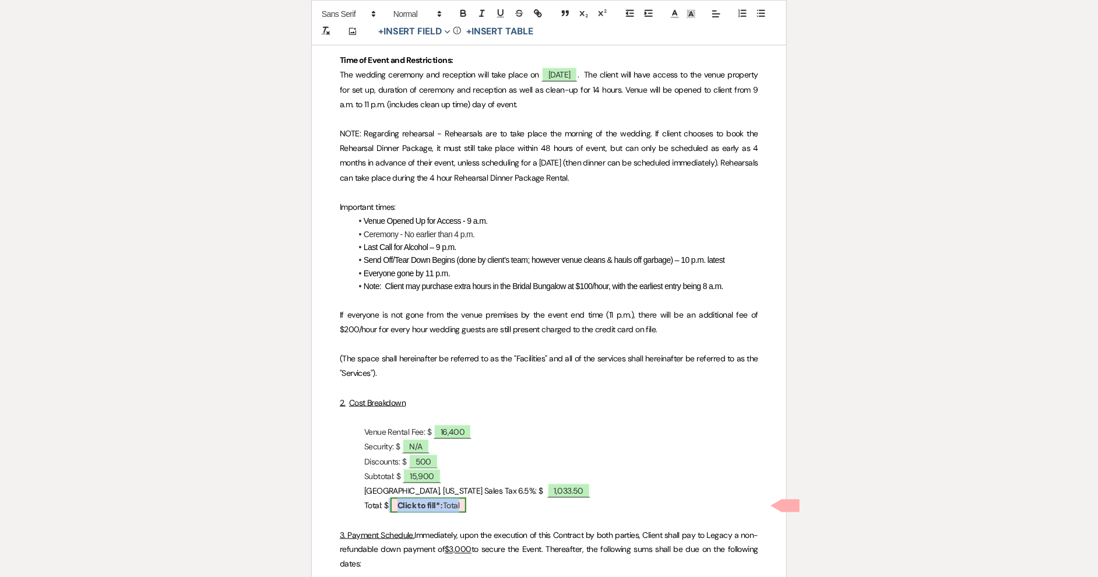
click at [445, 510] on span "Click to fill* : Total" at bounding box center [428, 505] width 76 height 15
select select "owner"
select select "Total"
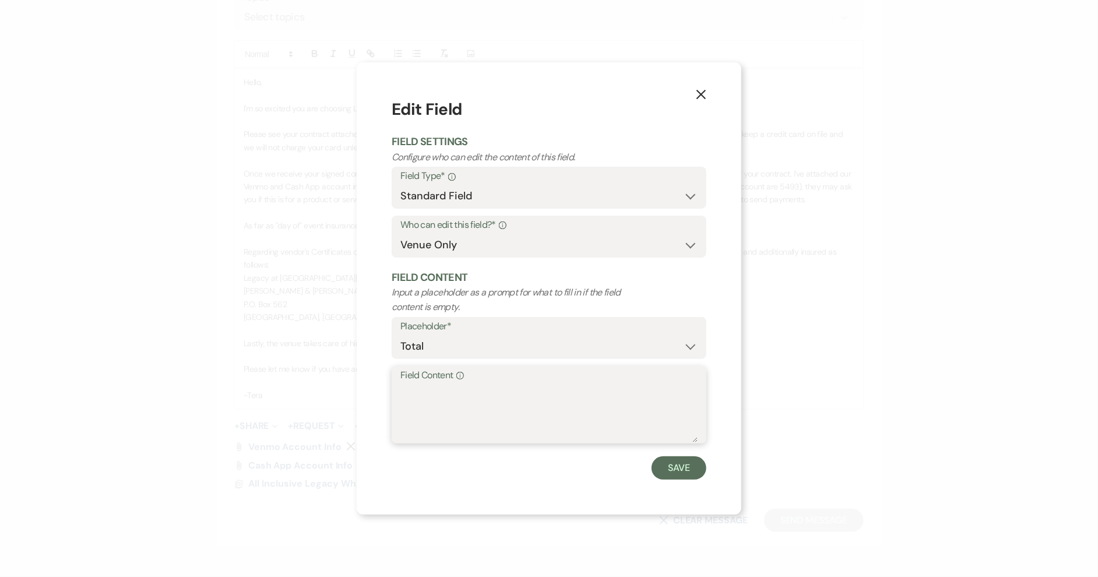
click at [422, 400] on textarea "Field Content Info" at bounding box center [548, 413] width 297 height 58
type textarea "16,933.50"
click at [664, 463] on button "Save" at bounding box center [678, 467] width 55 height 23
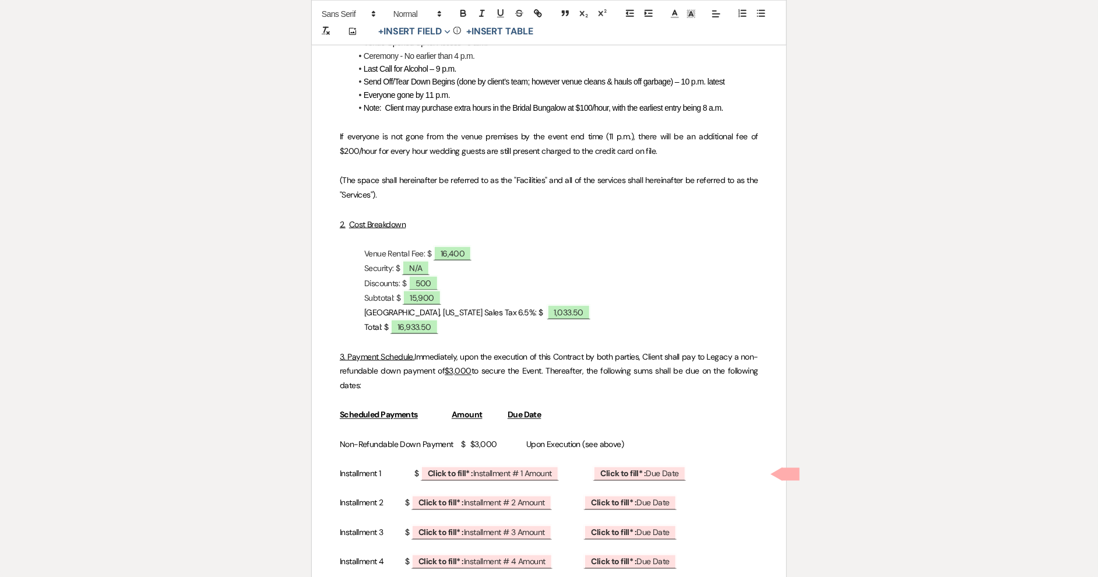
scroll to position [919, 0]
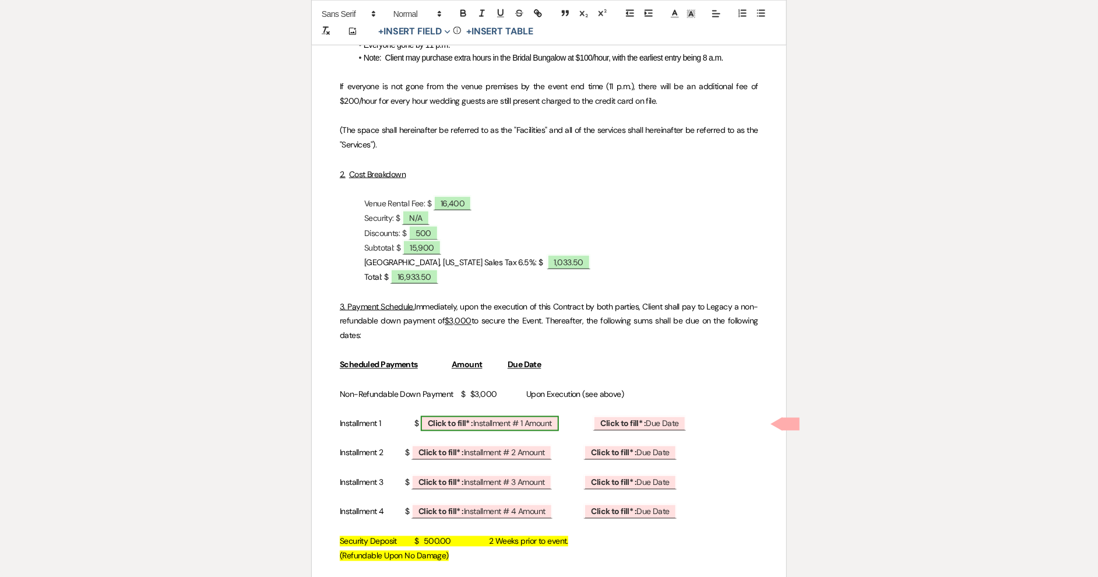
click at [530, 425] on span "Click to fill* : Installment # 1 Amount" at bounding box center [490, 423] width 138 height 15
select select "owner"
select select "custom_placeholder"
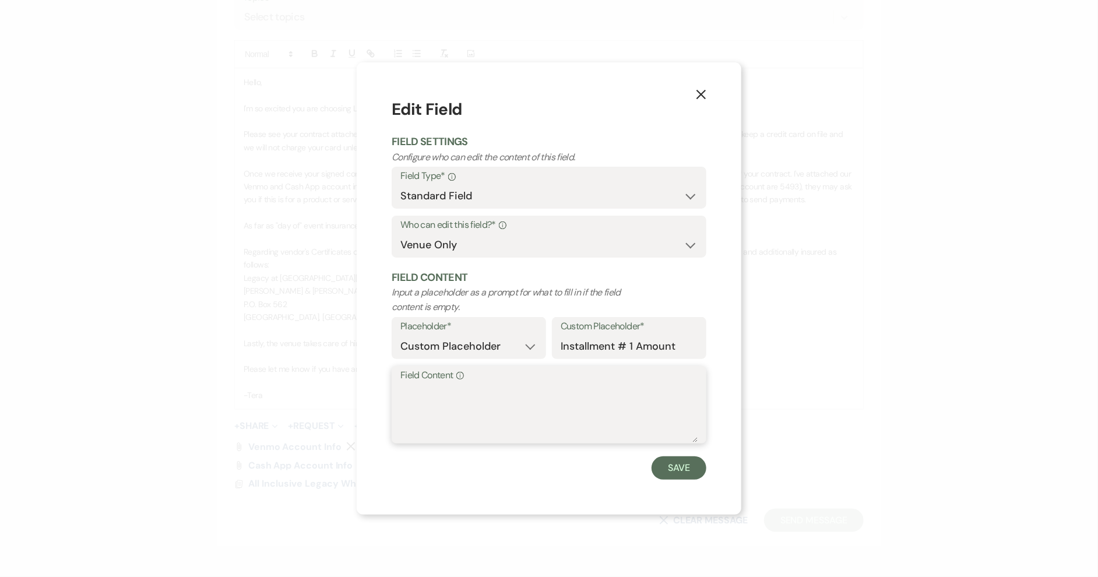
click at [483, 395] on textarea "Field Content Info" at bounding box center [548, 413] width 297 height 58
drag, startPoint x: 454, startPoint y: 387, endPoint x: 394, endPoint y: 390, distance: 60.7
click at [394, 390] on div "Field Content Info 3,483.38" at bounding box center [549, 404] width 315 height 77
type textarea "3,483.38"
click at [673, 473] on button "Save" at bounding box center [678, 467] width 55 height 23
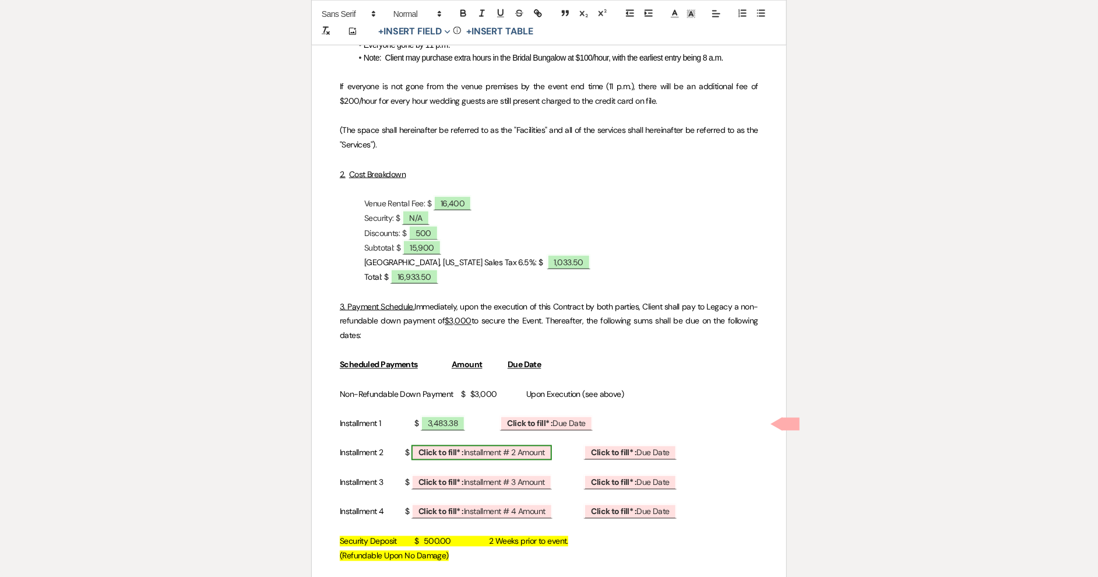
click at [528, 449] on span "Click to fill* : Installment # 2 Amount" at bounding box center [481, 452] width 140 height 15
select select "owner"
select select "custom_placeholder"
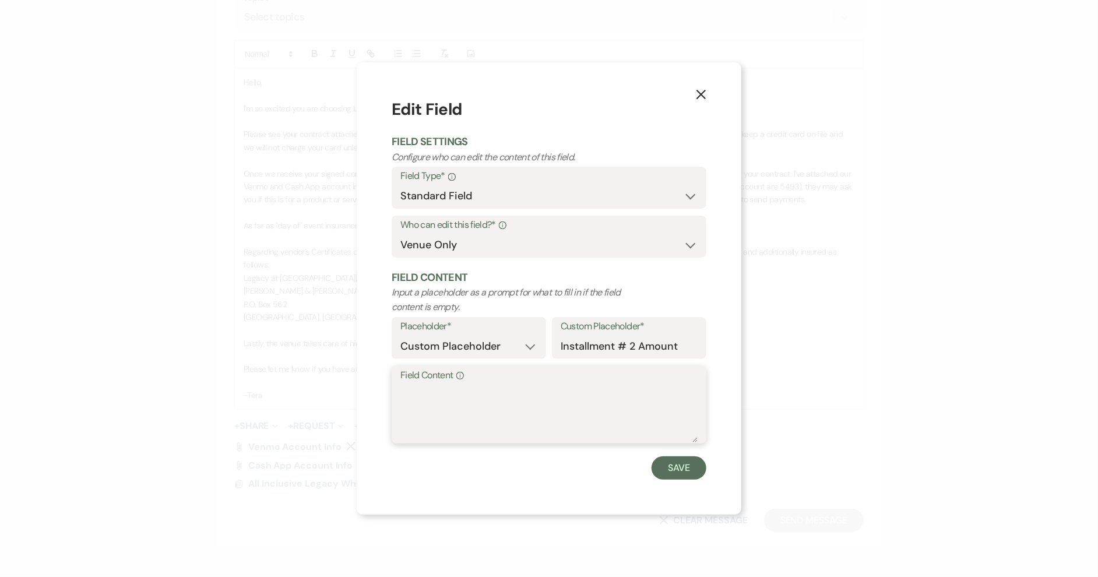
click at [446, 405] on textarea "Field Content Info" at bounding box center [548, 413] width 297 height 58
paste textarea "3,483.38"
type textarea "3,483.38"
click at [689, 468] on button "Save" at bounding box center [678, 467] width 55 height 23
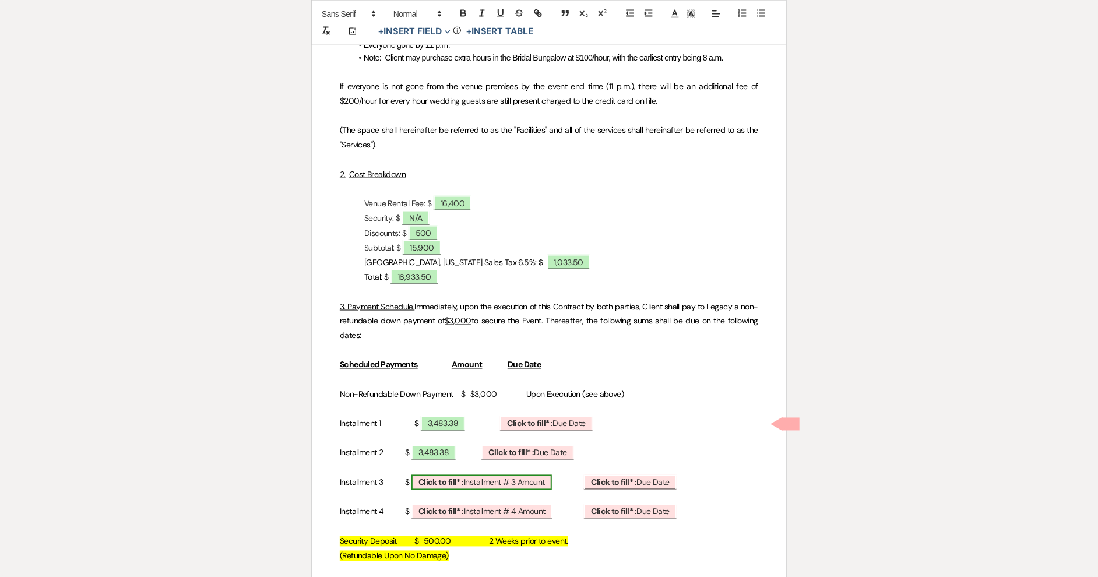
click at [464, 481] on b "Click to fill* :" at bounding box center [440, 482] width 45 height 10
select select "owner"
select select "custom_placeholder"
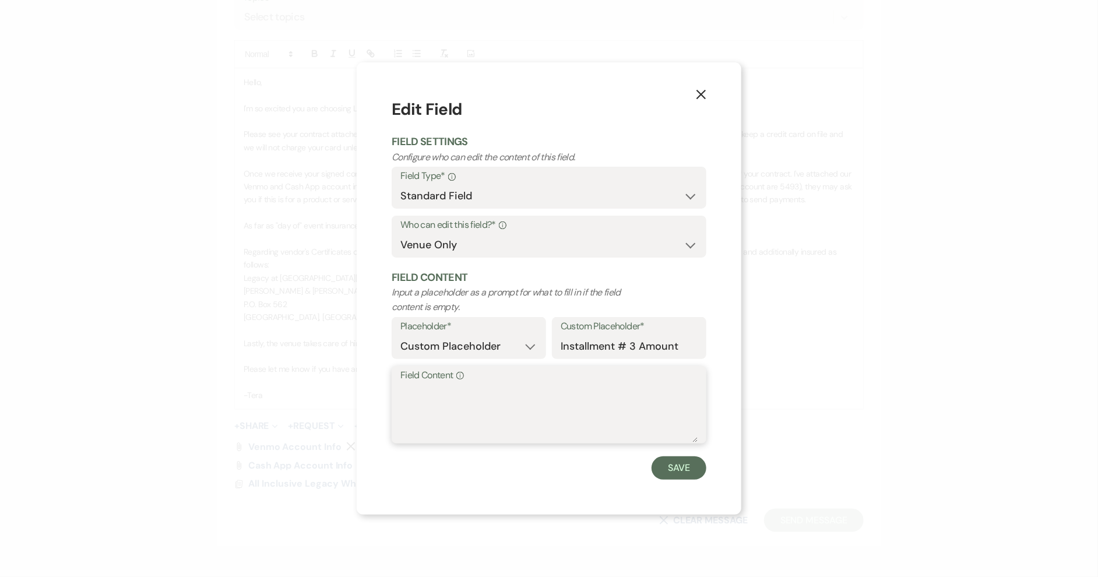
click at [449, 398] on textarea "Field Content Info" at bounding box center [548, 413] width 297 height 58
paste textarea "3,483.38"
type textarea "3,483.38"
click at [685, 471] on button "Save" at bounding box center [678, 467] width 55 height 23
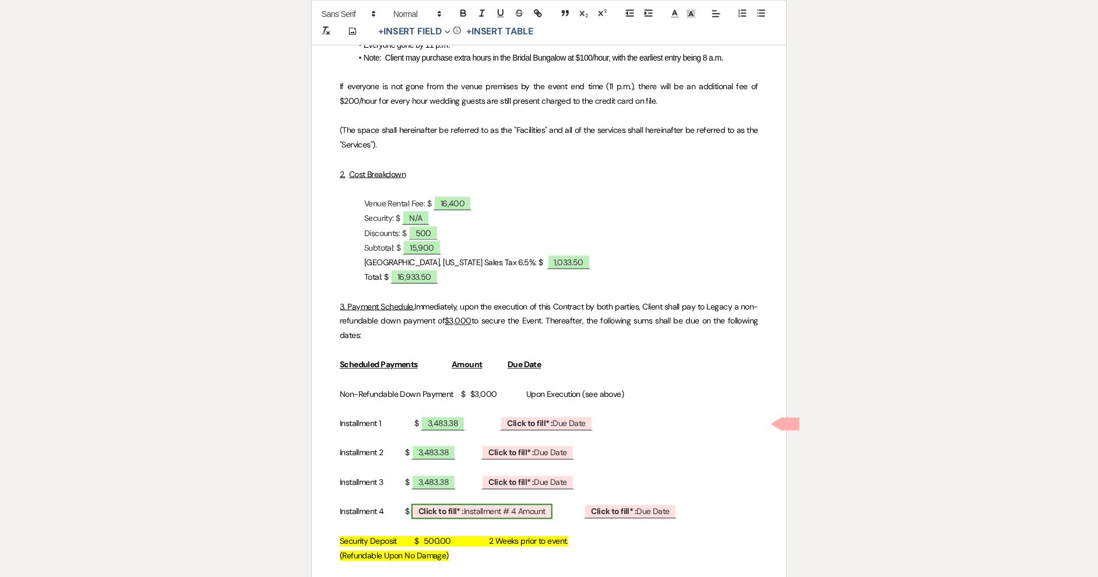
click at [444, 515] on b "Click to fill* :" at bounding box center [440, 511] width 45 height 10
select select "owner"
select select "custom_placeholder"
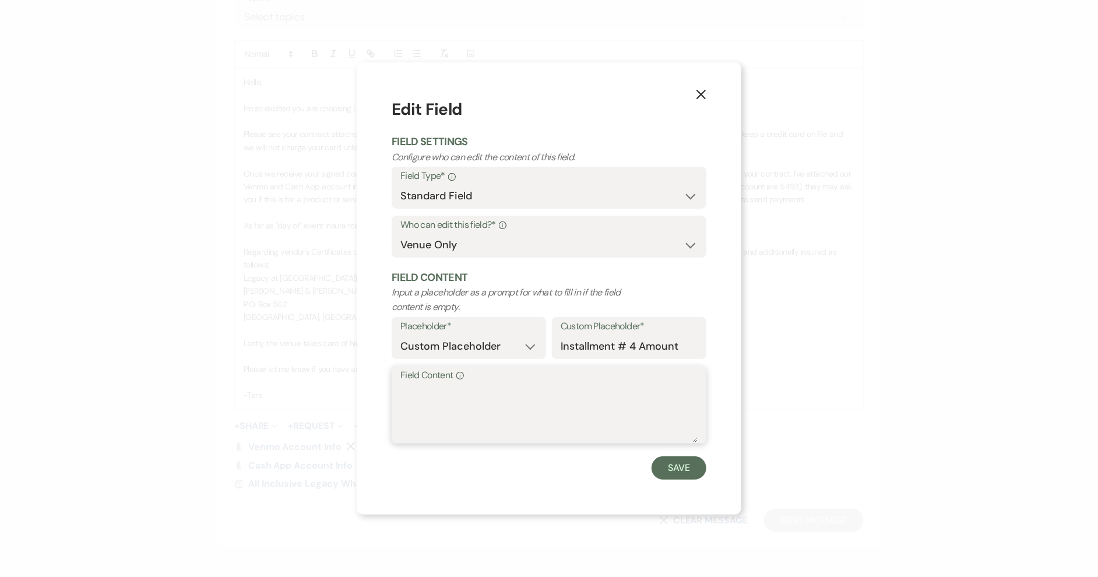
click at [421, 396] on textarea "Field Content Info" at bounding box center [548, 413] width 297 height 58
paste textarea "3,483.38"
type textarea "3,483.36"
click at [672, 467] on button "Save" at bounding box center [678, 467] width 55 height 23
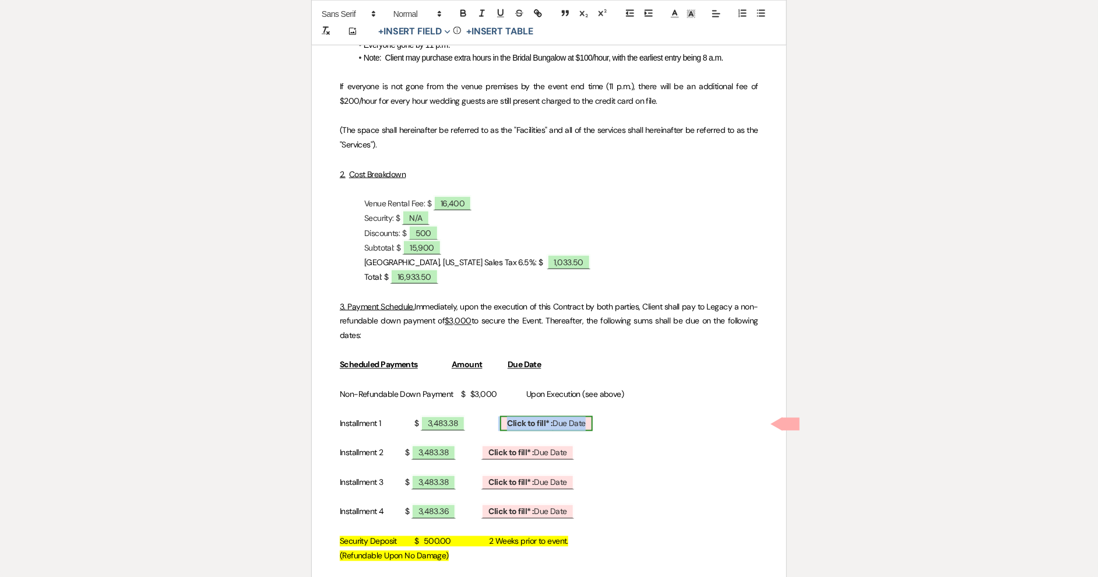
click at [567, 426] on span "Click to fill* : Due Date" at bounding box center [546, 423] width 93 height 15
select select "owner"
select select "custom_placeholder"
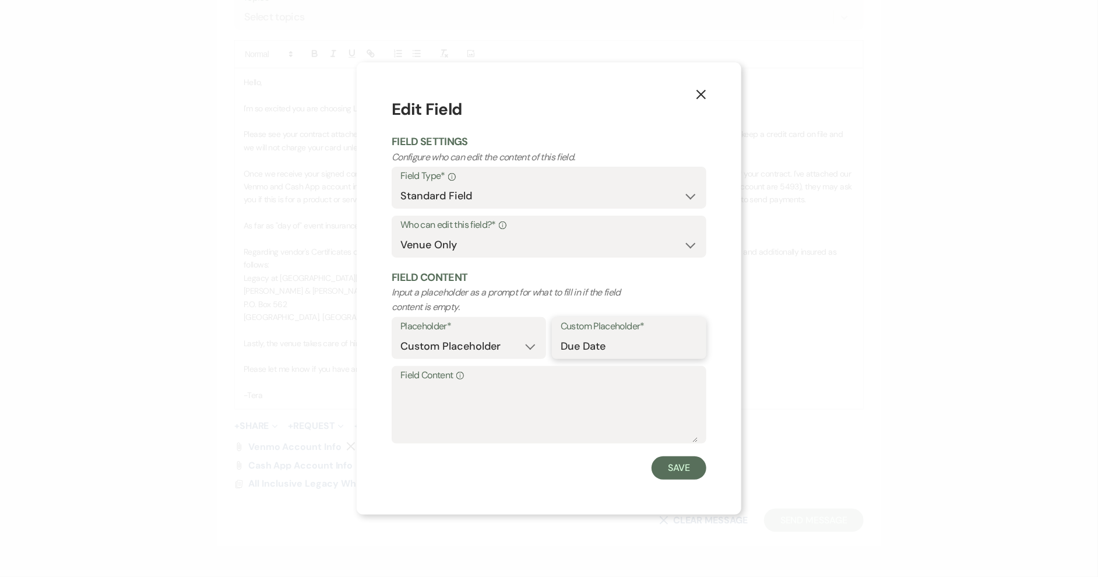
click at [612, 350] on input "Due Date" at bounding box center [628, 346] width 137 height 23
type input "Due Date"
click at [436, 401] on textarea "Field Content Info" at bounding box center [548, 413] width 297 height 58
type textarea "[DATE]"
click at [665, 460] on button "Save" at bounding box center [678, 467] width 55 height 23
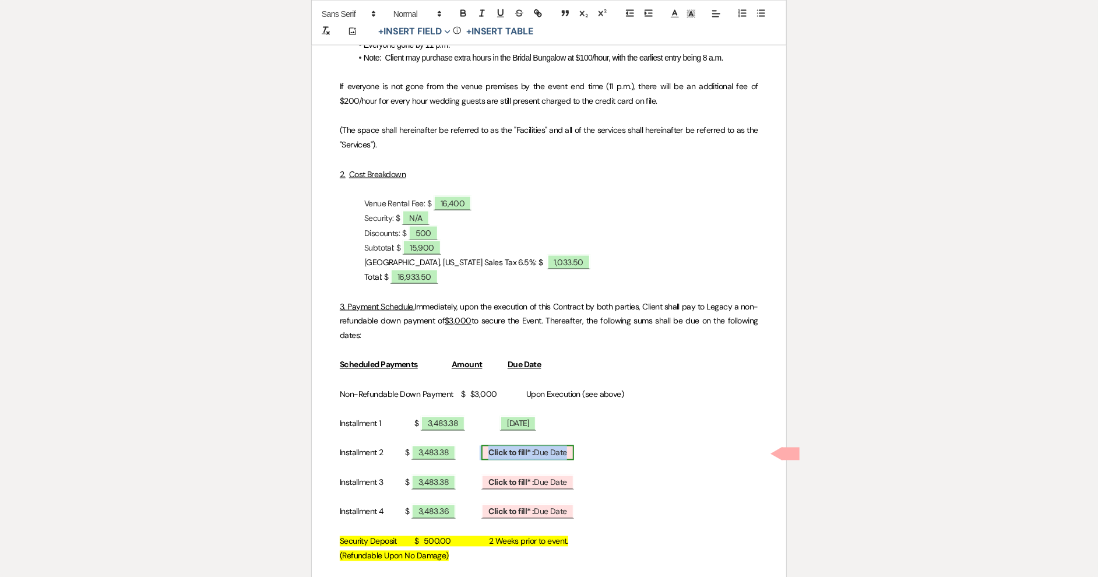
click at [491, 450] on b "Click to fill* :" at bounding box center [510, 452] width 45 height 10
select select "owner"
select select "custom_placeholder"
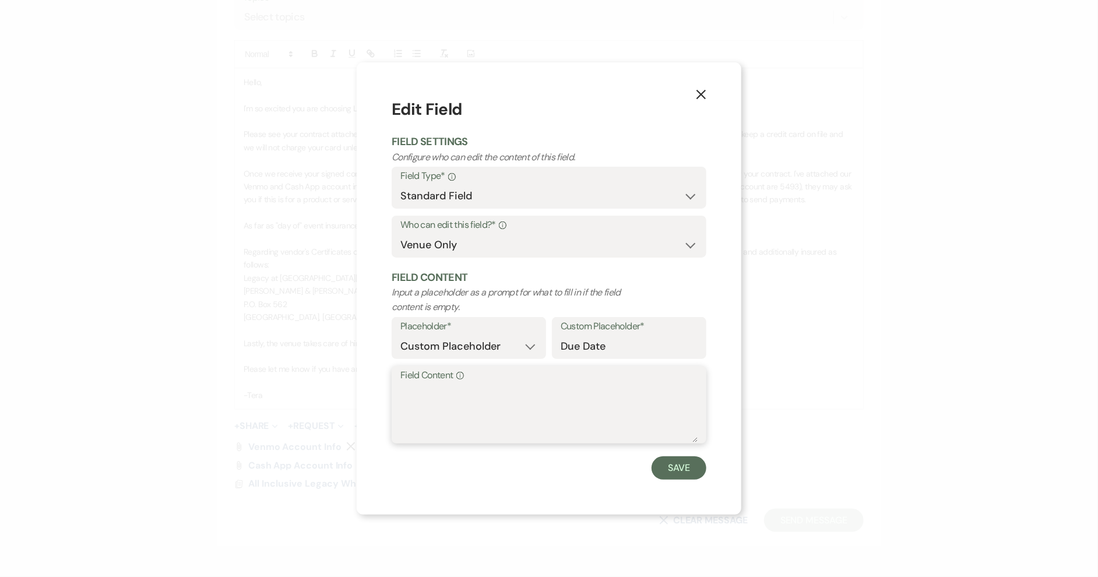
click at [436, 395] on textarea "Field Content Info" at bounding box center [548, 413] width 297 height 58
type textarea "[DATE]"
click at [674, 470] on button "Save" at bounding box center [678, 467] width 55 height 23
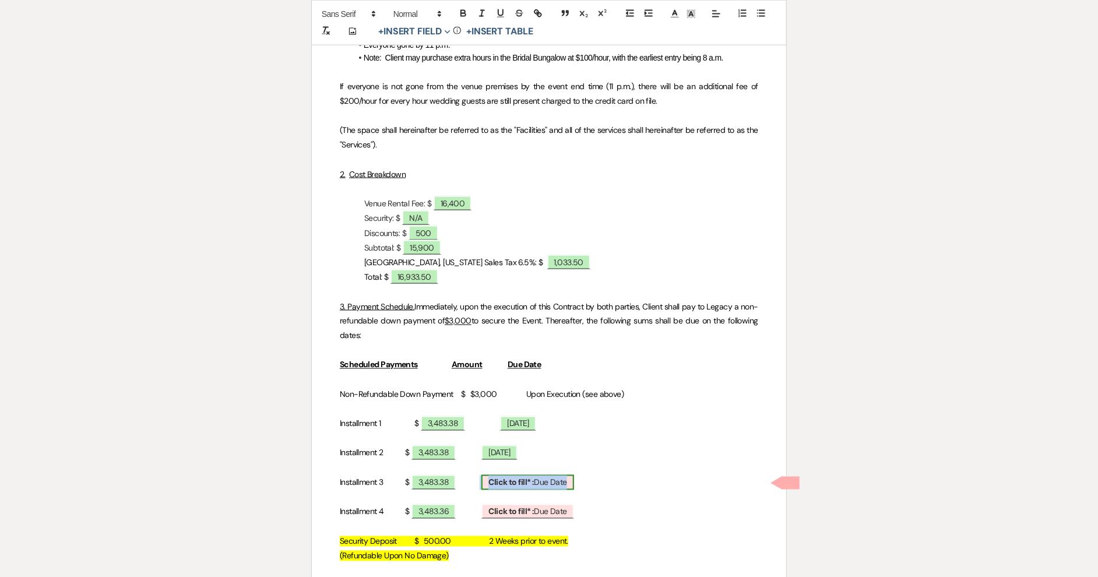
click at [521, 480] on b "Click to fill* :" at bounding box center [510, 482] width 45 height 10
select select "owner"
select select "custom_placeholder"
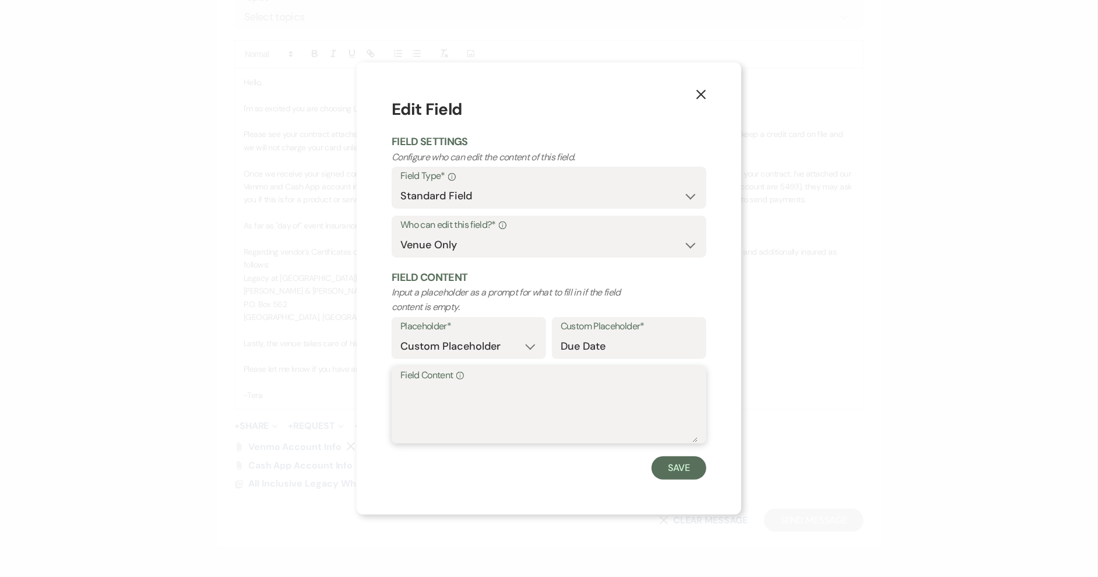
click at [503, 389] on textarea "Field Content Info" at bounding box center [548, 413] width 297 height 58
type textarea "[DATE]"
click at [674, 463] on button "Save" at bounding box center [678, 467] width 55 height 23
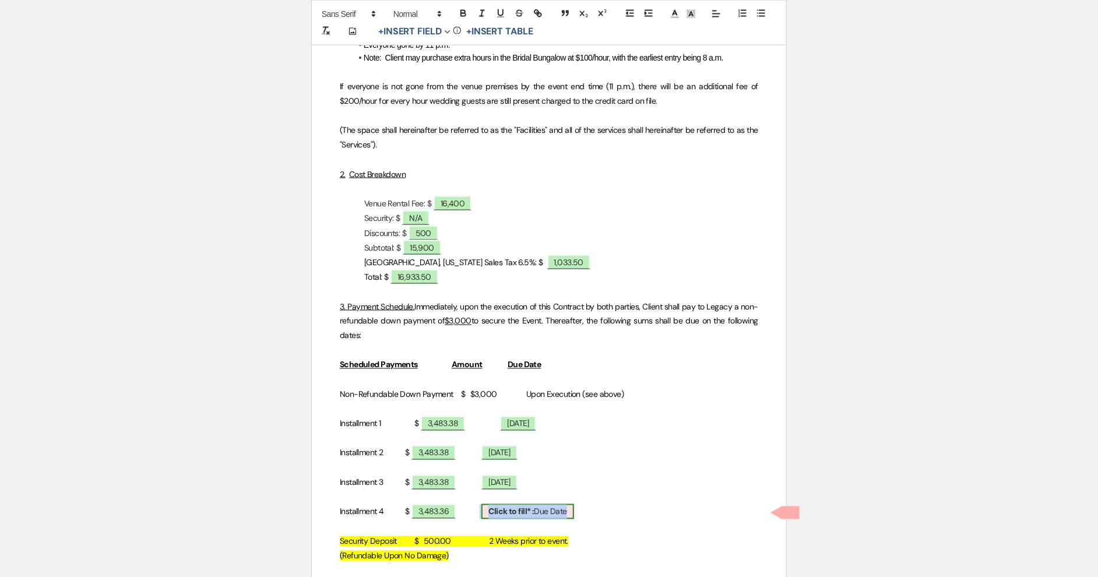
click at [534, 519] on span "Click to fill* : Due Date" at bounding box center [527, 511] width 93 height 15
select select "owner"
select select "custom_placeholder"
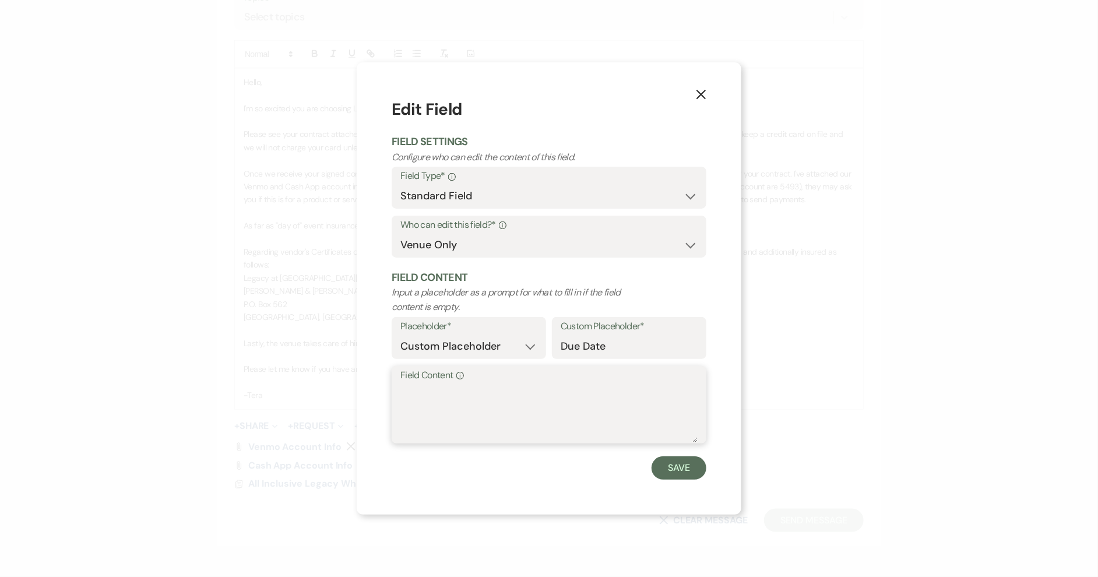
click at [516, 393] on textarea "Field Content Info" at bounding box center [548, 413] width 297 height 58
type textarea "[DATE]"
click at [679, 474] on button "Save" at bounding box center [678, 467] width 55 height 23
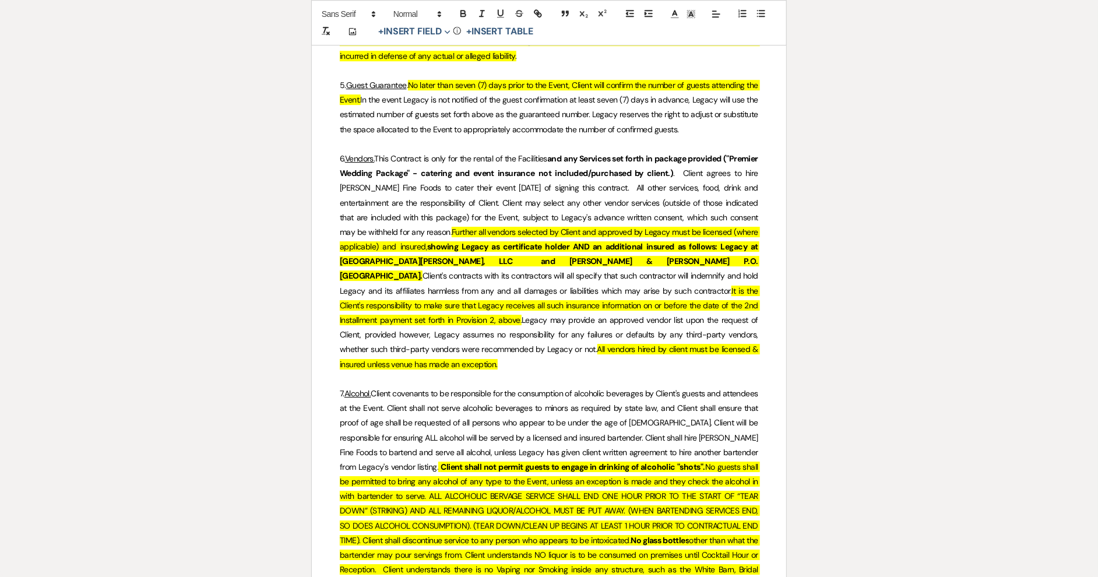
scroll to position [1949, 0]
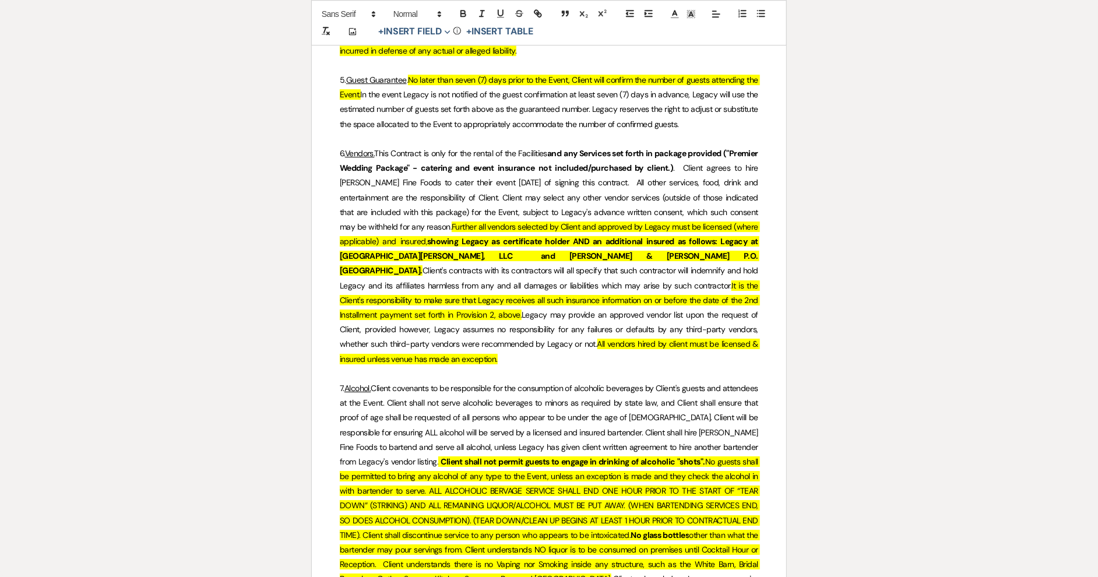
click at [373, 154] on strong "any Services set forth in package provided ("Premier Wedding Package" - caterin…" at bounding box center [549, 160] width 419 height 25
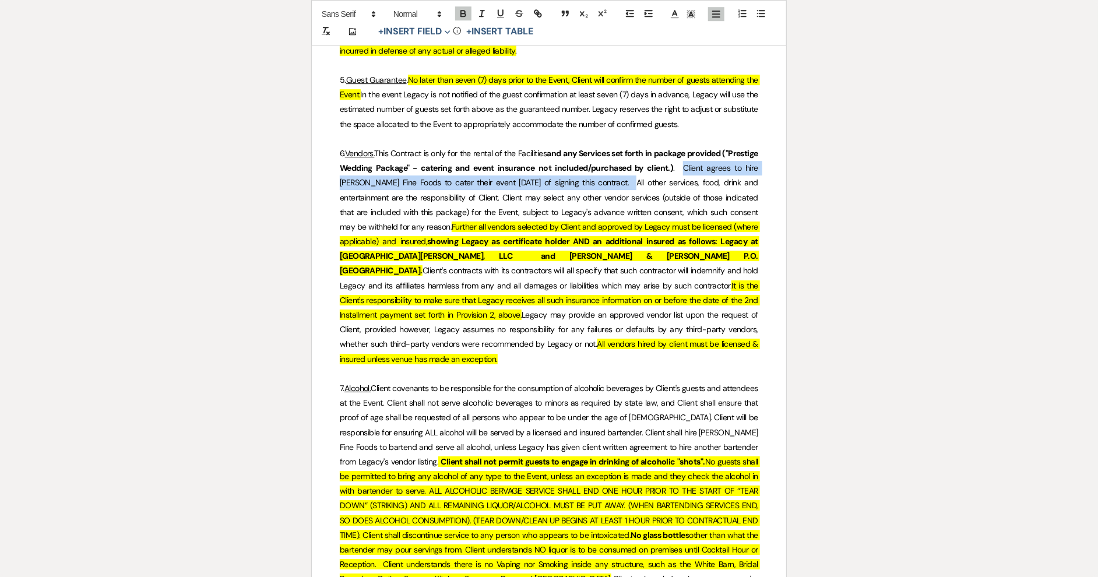
drag, startPoint x: 637, startPoint y: 169, endPoint x: 704, endPoint y: 150, distance: 69.0
click at [704, 163] on span ". Client agrees to hire [PERSON_NAME] Fine Foods to cater their event [DATE] of…" at bounding box center [550, 197] width 420 height 69
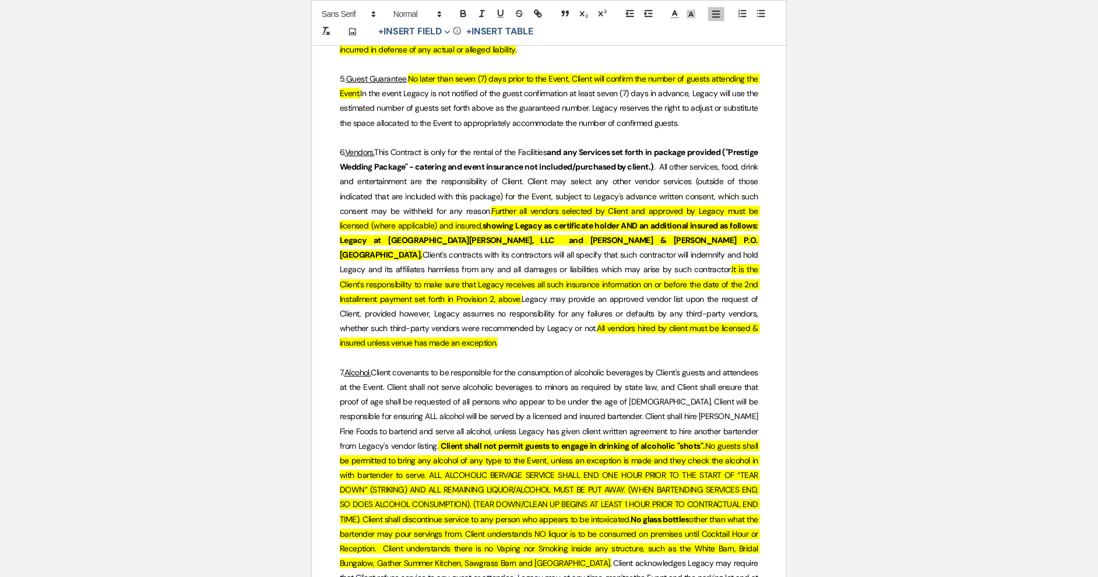
scroll to position [1950, 0]
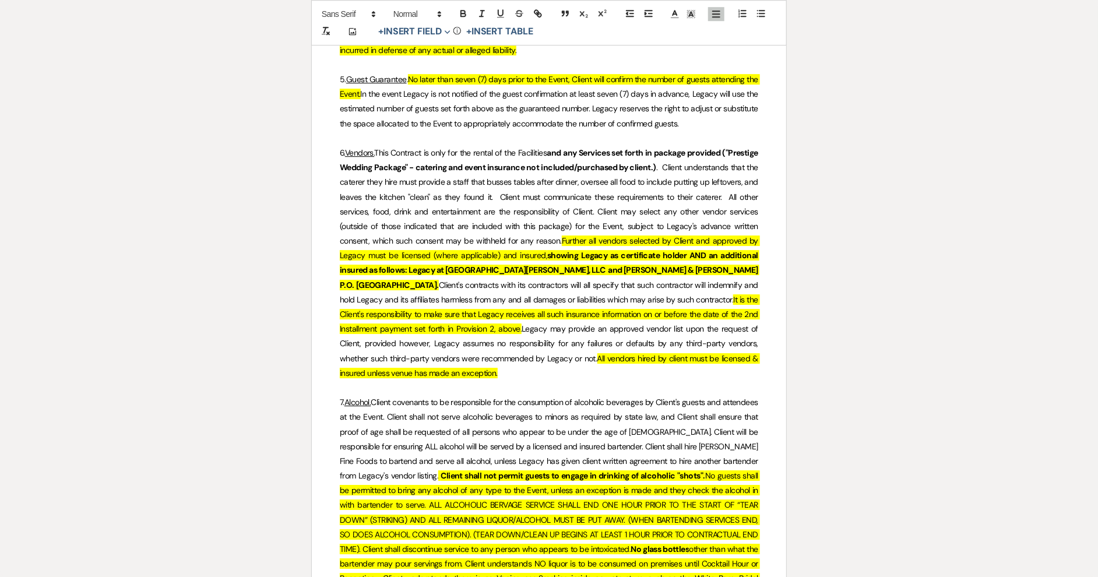
click at [554, 198] on span ". Client understands that the caterer they hire must provide a staff that busse…" at bounding box center [550, 204] width 420 height 84
click at [417, 195] on span ". Client understands that the caterer they hire must provide a staff that busse…" at bounding box center [550, 204] width 420 height 84
click at [434, 198] on span ". Client understands that the caterer they hire must provide a staff that busse…" at bounding box center [550, 204] width 420 height 84
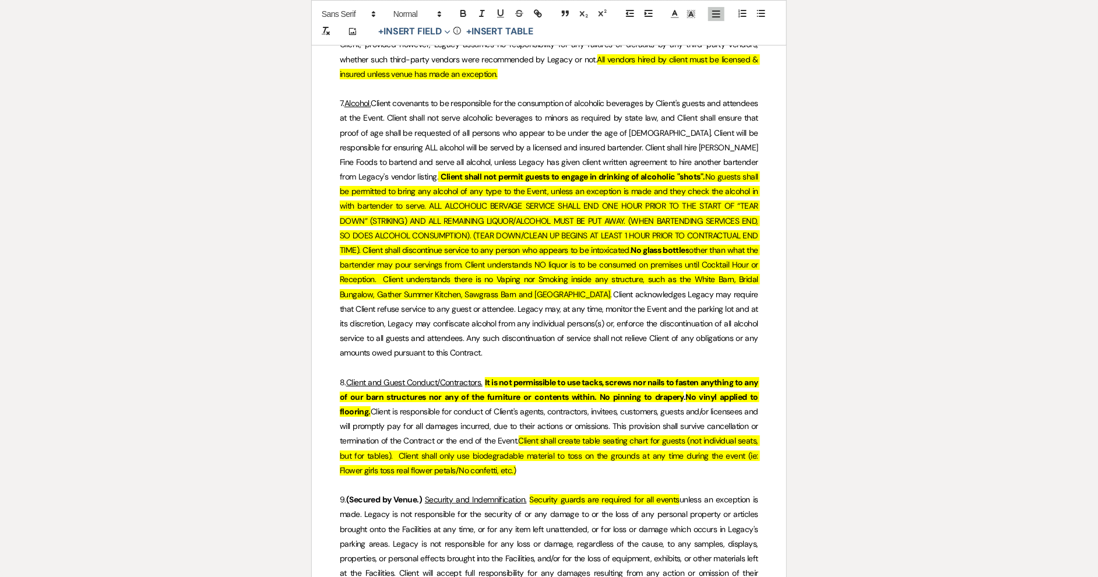
scroll to position [2246, 0]
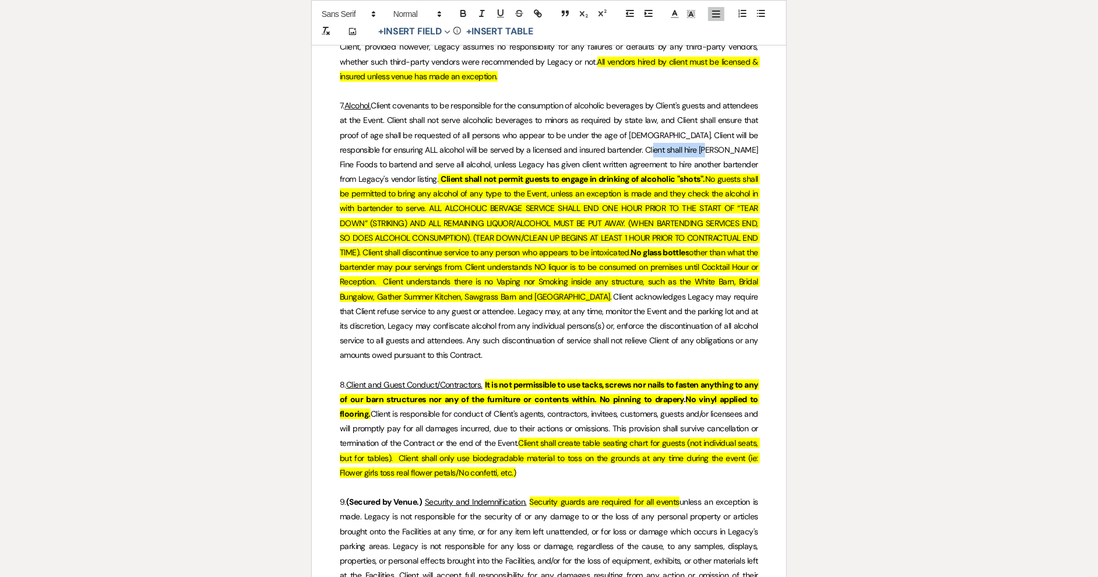
drag, startPoint x: 657, startPoint y: 135, endPoint x: 721, endPoint y: 137, distance: 64.1
click at [721, 137] on span "Client covenants to be responsible for the consumption of alcoholic beverages b…" at bounding box center [550, 142] width 420 height 84
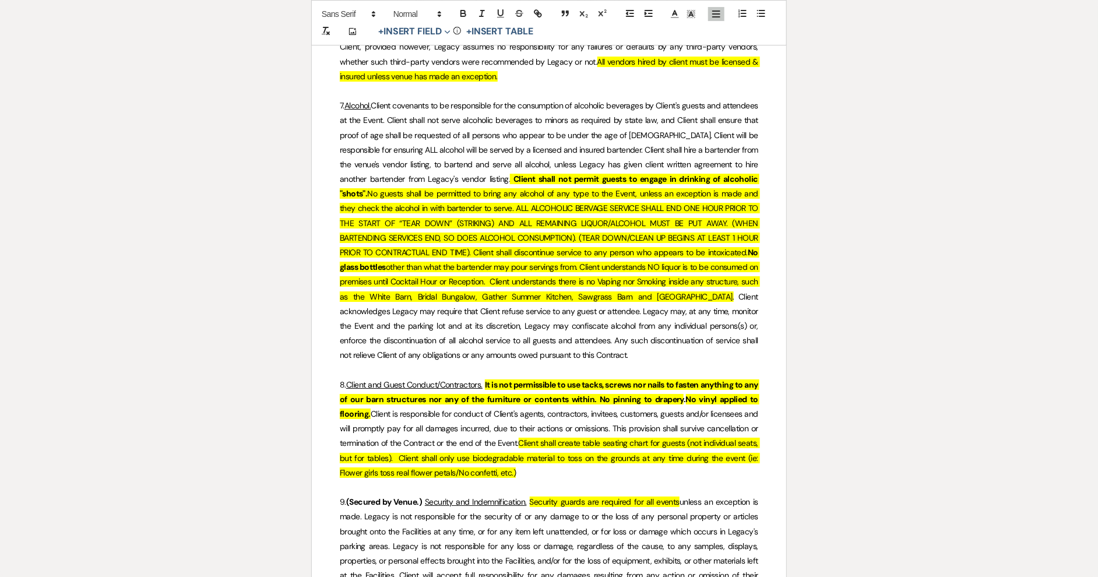
click at [472, 169] on span "Client covenants to be responsible for the consumption of alcoholic beverages b…" at bounding box center [550, 142] width 420 height 84
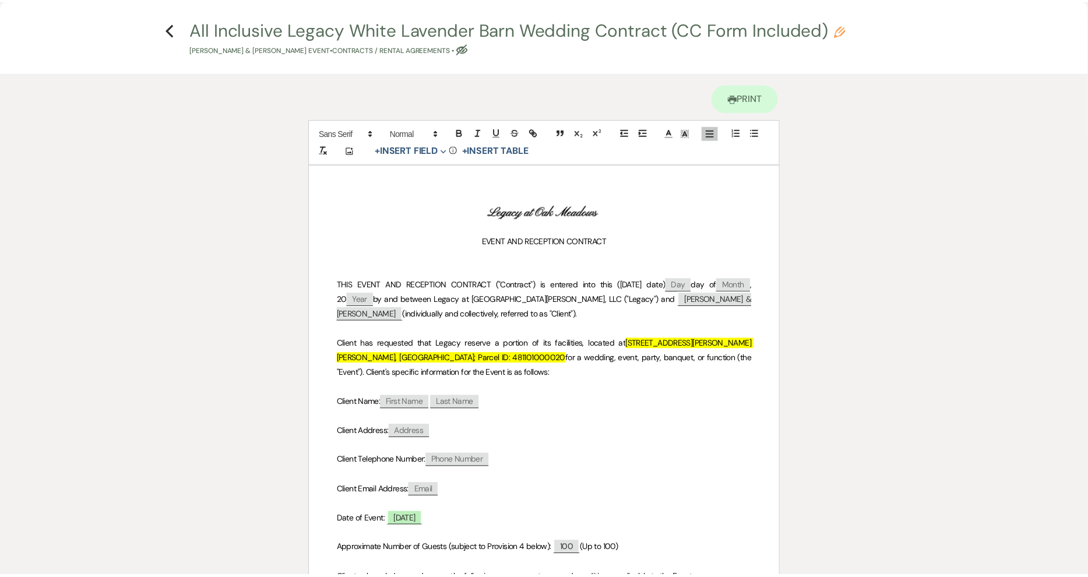
scroll to position [0, 0]
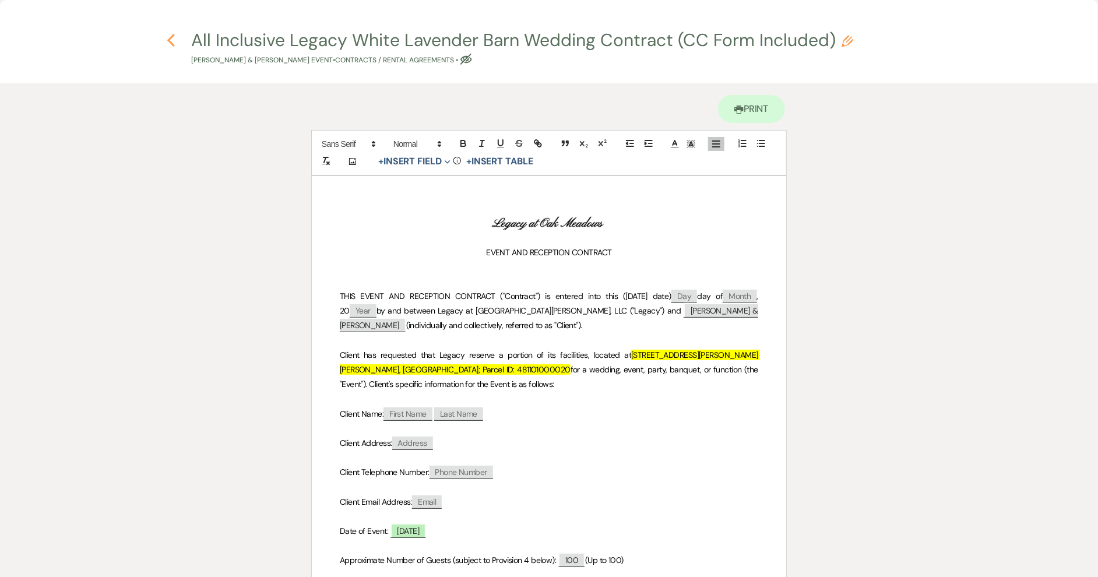
click at [170, 37] on use "button" at bounding box center [171, 40] width 8 height 13
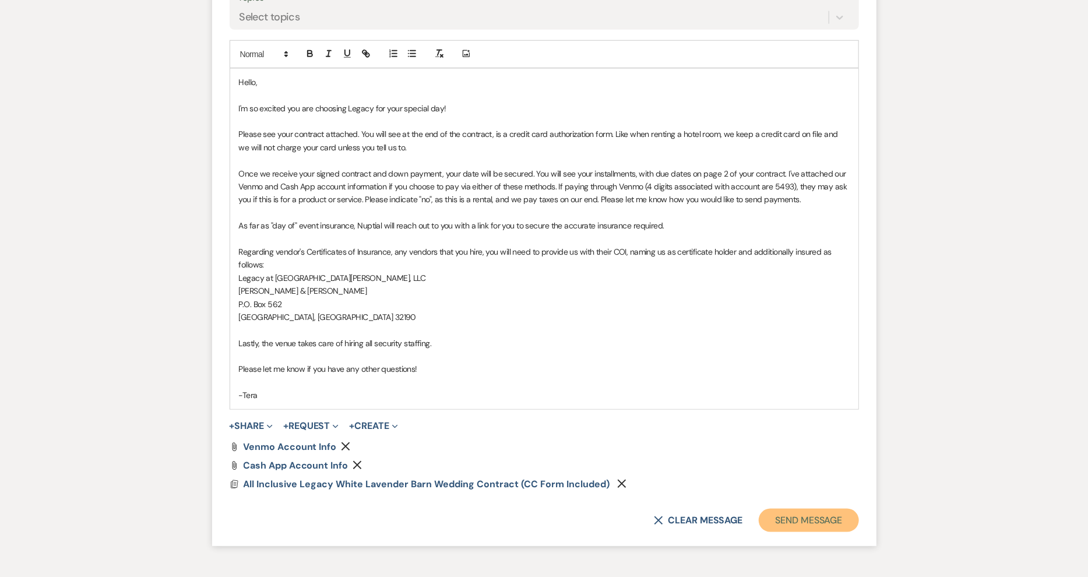
click at [824, 512] on button "Send Message" at bounding box center [809, 520] width 100 height 23
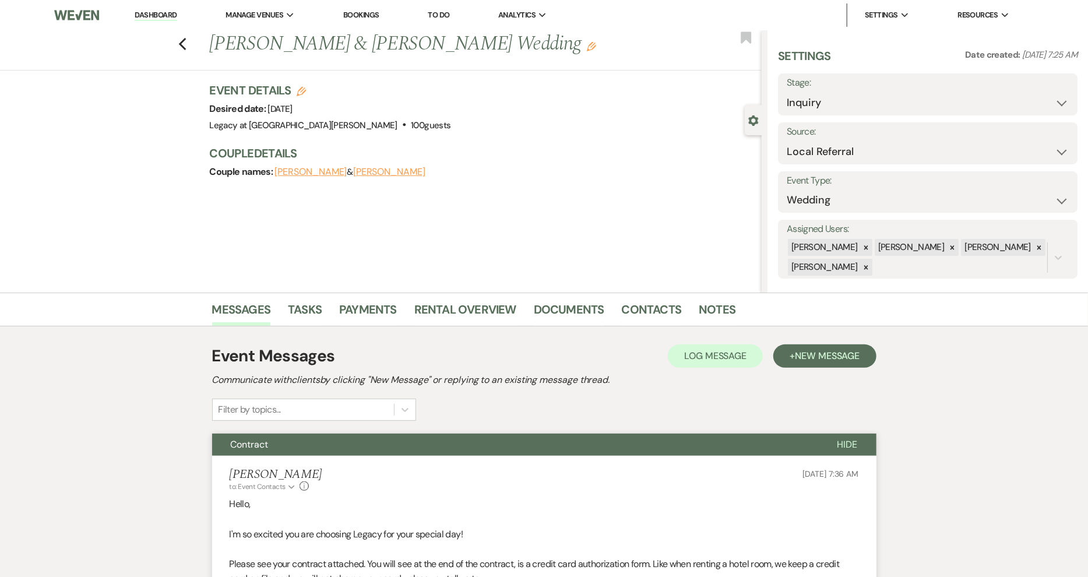
click at [336, 167] on button "[PERSON_NAME]" at bounding box center [311, 171] width 72 height 9
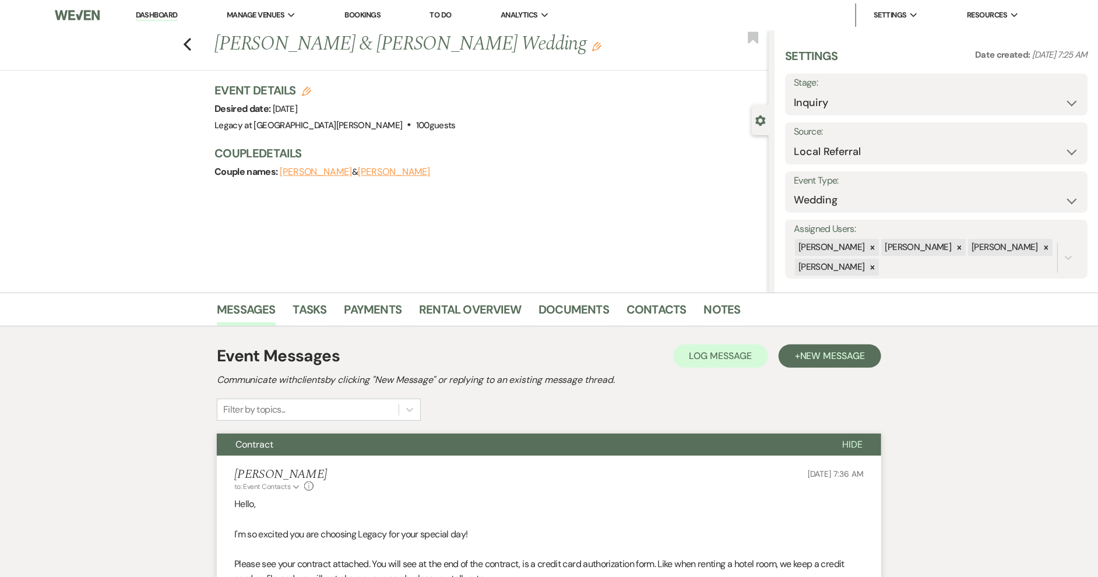
select select "1"
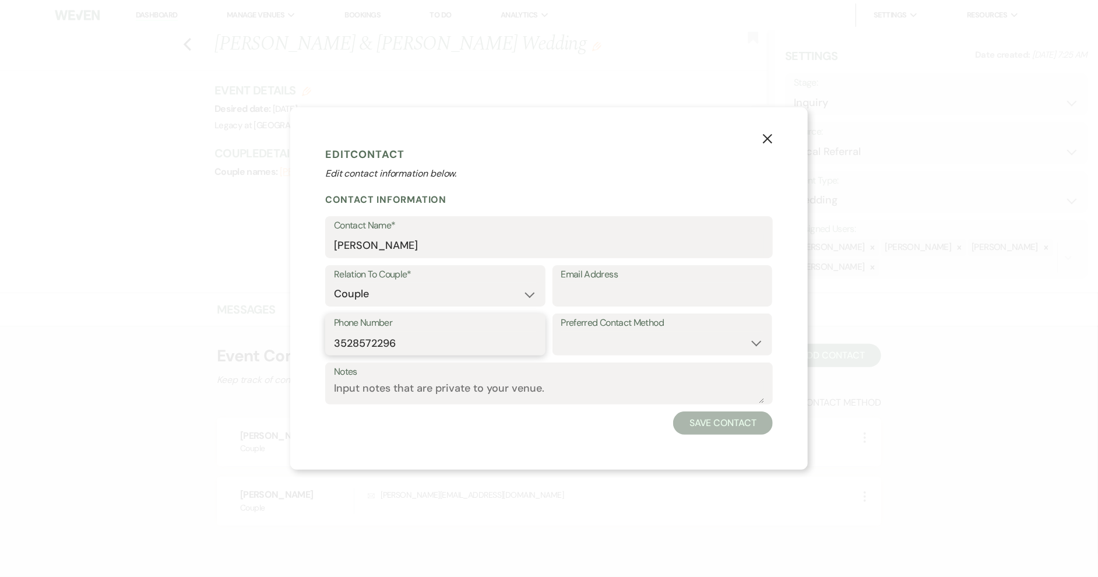
drag, startPoint x: 401, startPoint y: 345, endPoint x: 320, endPoint y: 347, distance: 80.4
click at [320, 347] on div "X Edit Contact Edit contact information below. Contact Information Contact Name…" at bounding box center [548, 288] width 517 height 362
click at [697, 424] on button "Save Contact" at bounding box center [723, 422] width 100 height 23
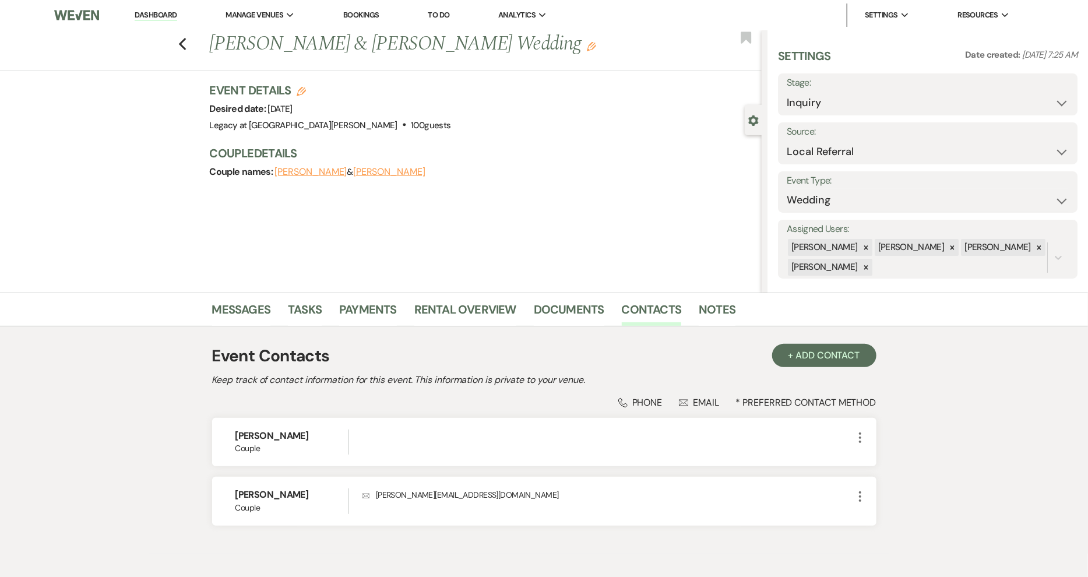
click at [418, 169] on button "[PERSON_NAME]" at bounding box center [389, 171] width 72 height 9
select select "1"
select select "text"
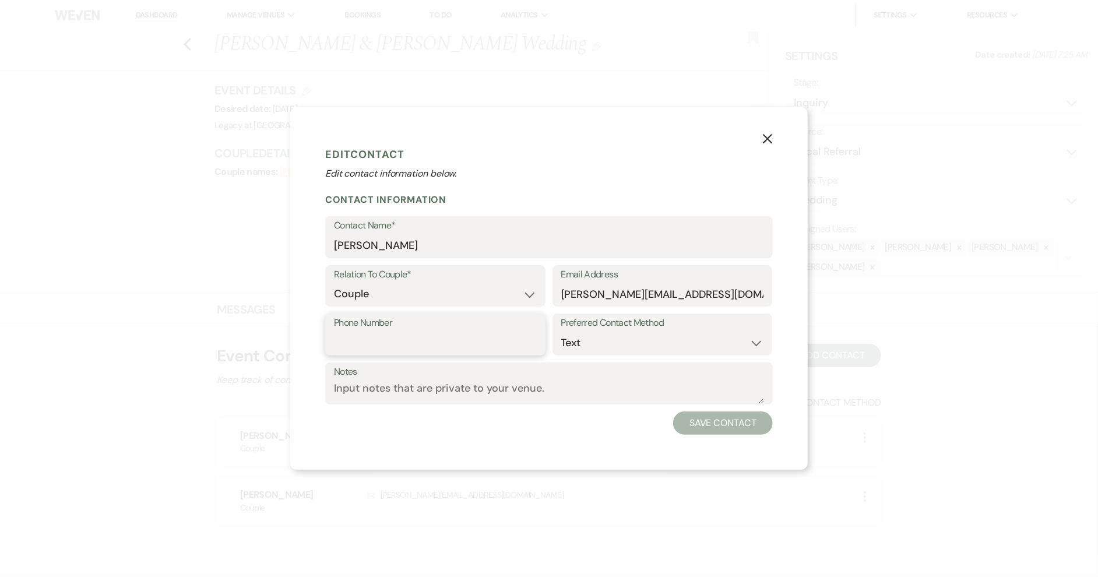
click at [391, 343] on input "Phone Number" at bounding box center [435, 342] width 203 height 23
paste input "3528572296"
type input "3528572296"
click at [753, 422] on button "Save Contact" at bounding box center [723, 422] width 100 height 23
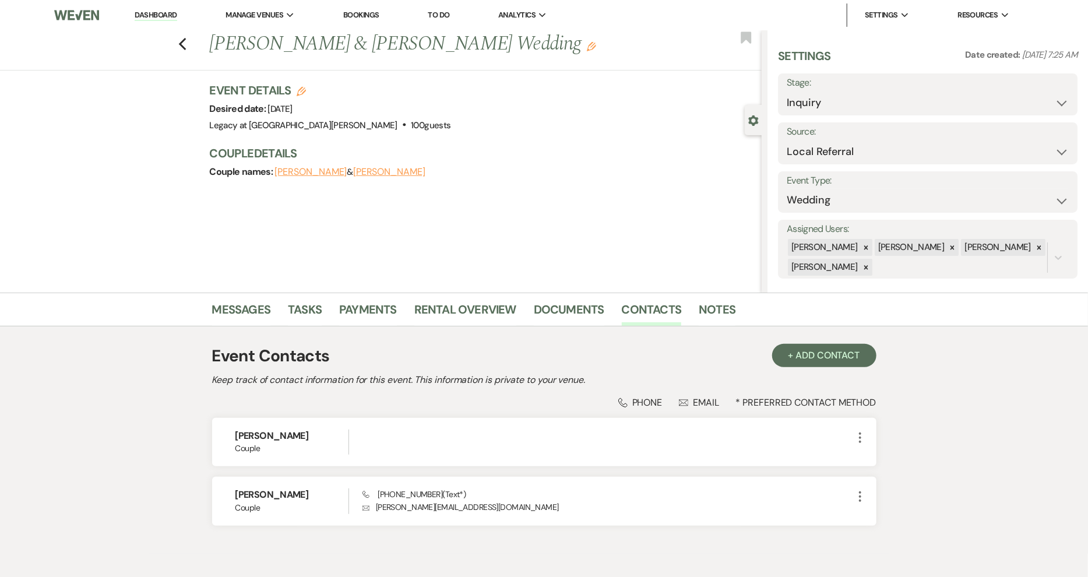
click at [157, 9] on li "Dashboard" at bounding box center [156, 14] width 54 height 23
click at [158, 13] on link "Dashboard" at bounding box center [156, 15] width 42 height 11
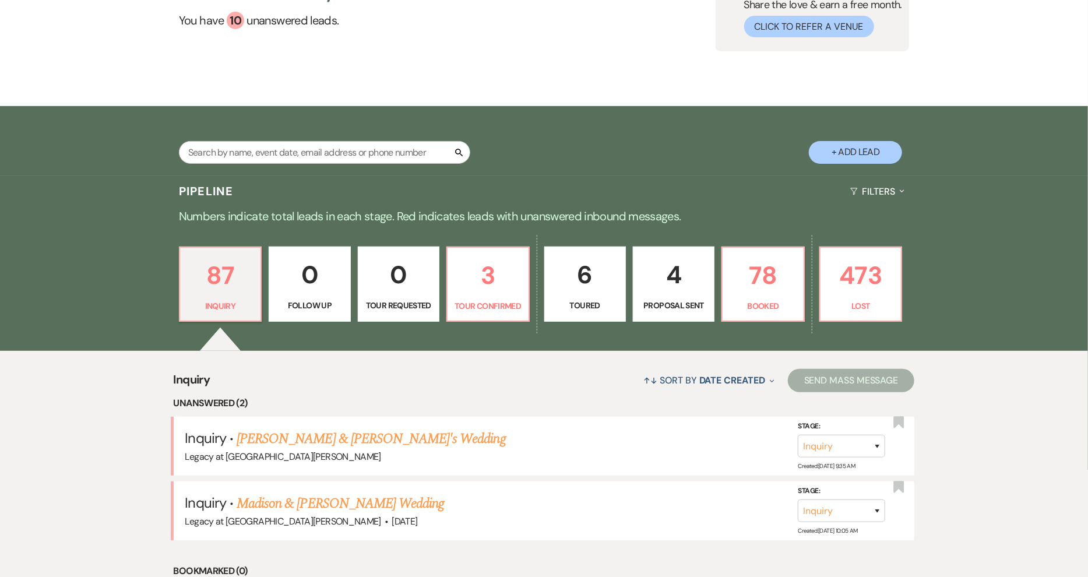
scroll to position [135, 0]
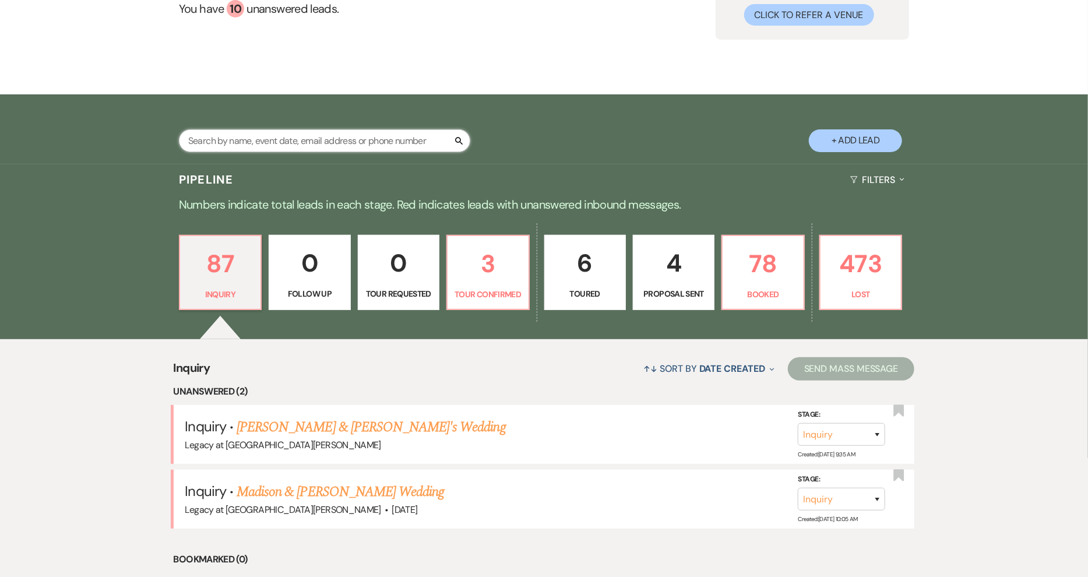
click at [387, 147] on input "text" at bounding box center [324, 140] width 291 height 23
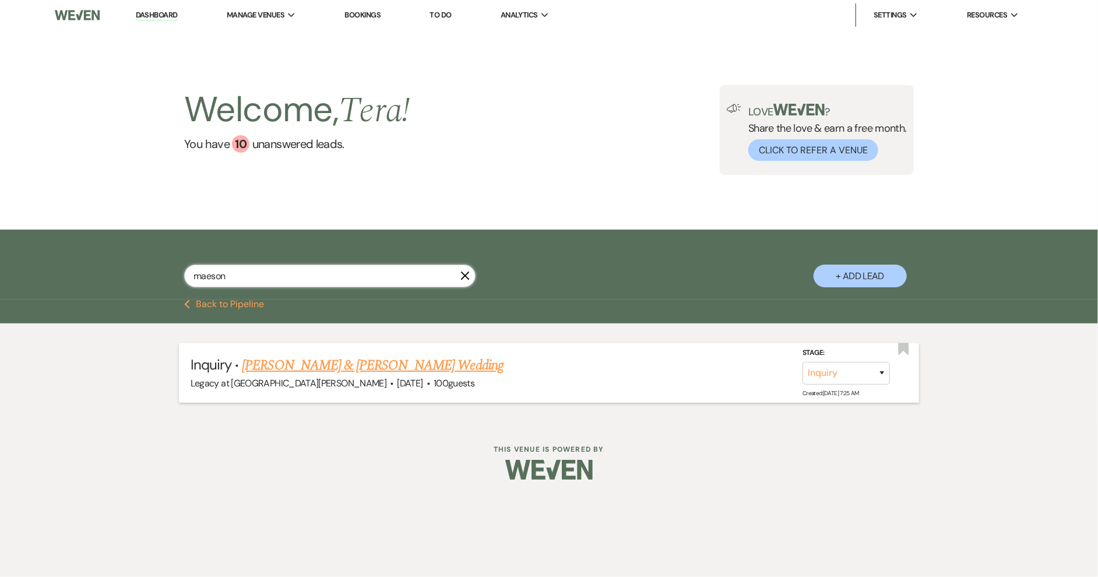
type input "maeson"
click at [352, 358] on link "[PERSON_NAME] & [PERSON_NAME] Wedding" at bounding box center [372, 365] width 261 height 21
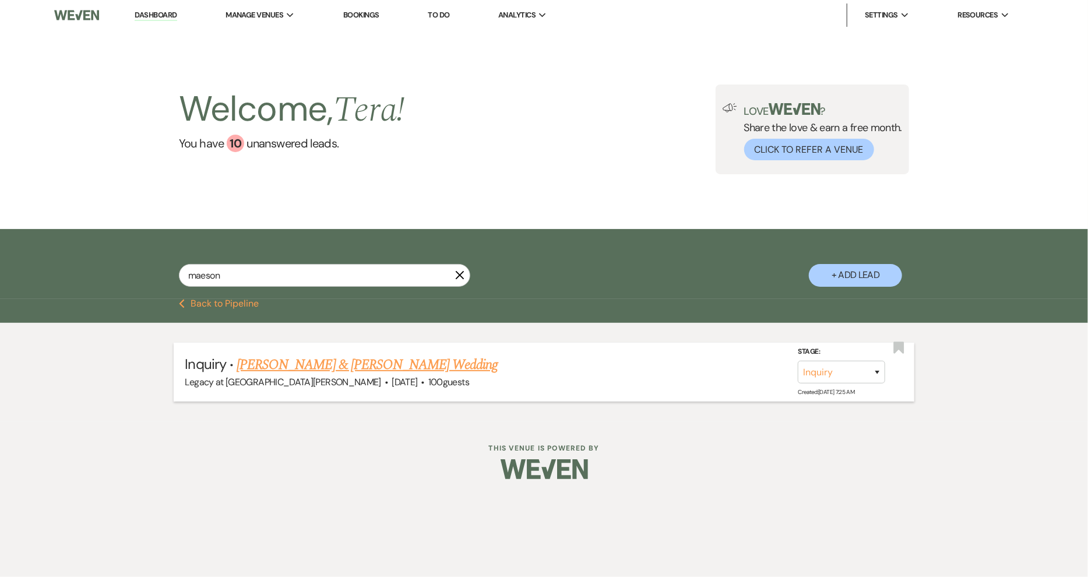
select select "20"
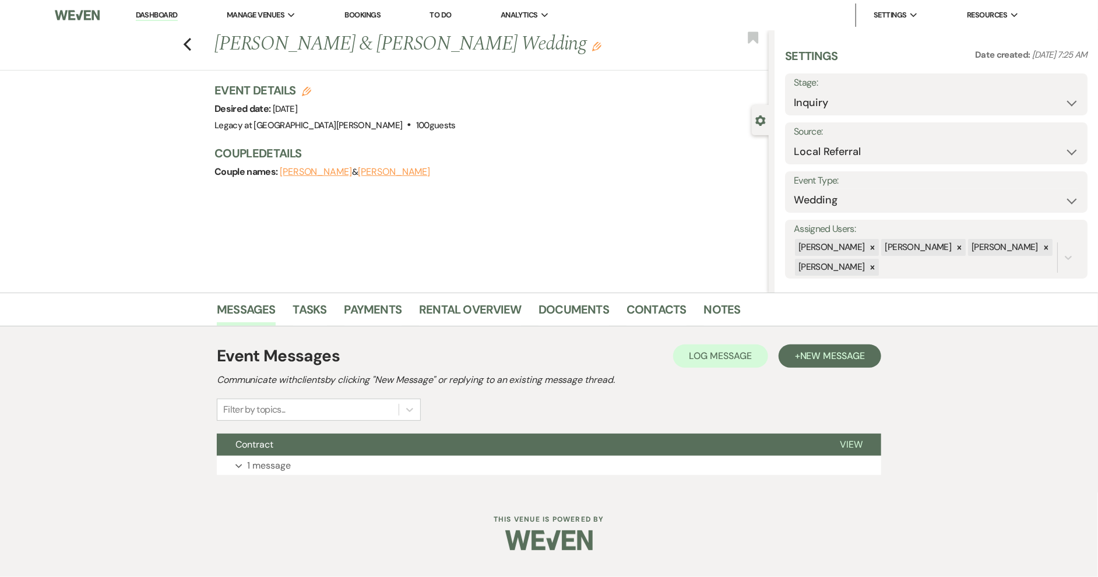
click at [394, 172] on button "[PERSON_NAME]" at bounding box center [394, 171] width 72 height 9
select select "1"
select select "text"
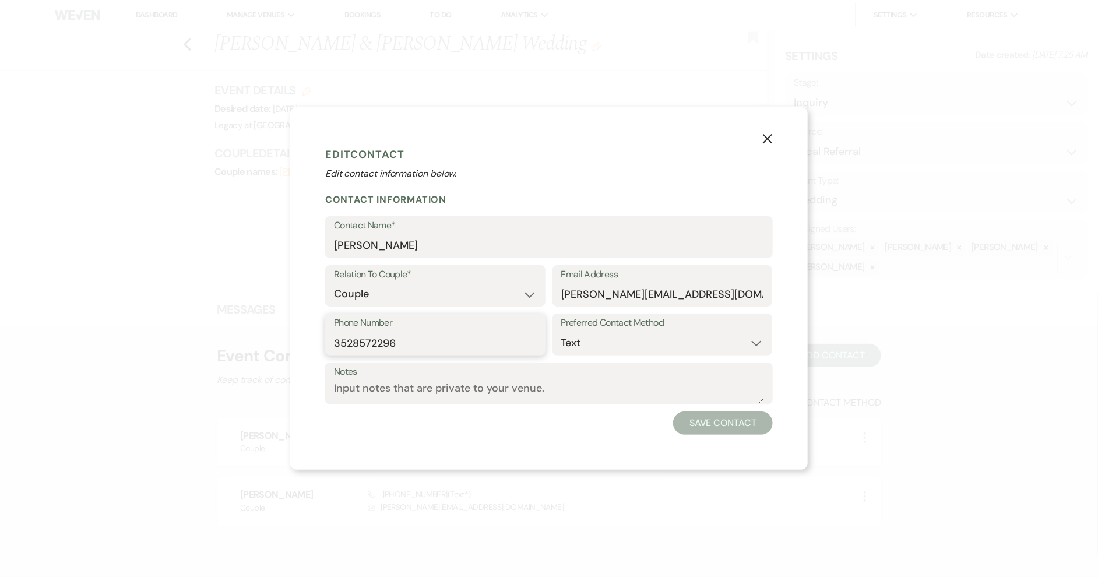
drag, startPoint x: 403, startPoint y: 341, endPoint x: 311, endPoint y: 340, distance: 91.5
click at [311, 340] on div "X Edit Contact Edit contact information below. Contact Information Contact Name…" at bounding box center [548, 288] width 517 height 362
click at [691, 418] on button "Save Contact" at bounding box center [723, 422] width 100 height 23
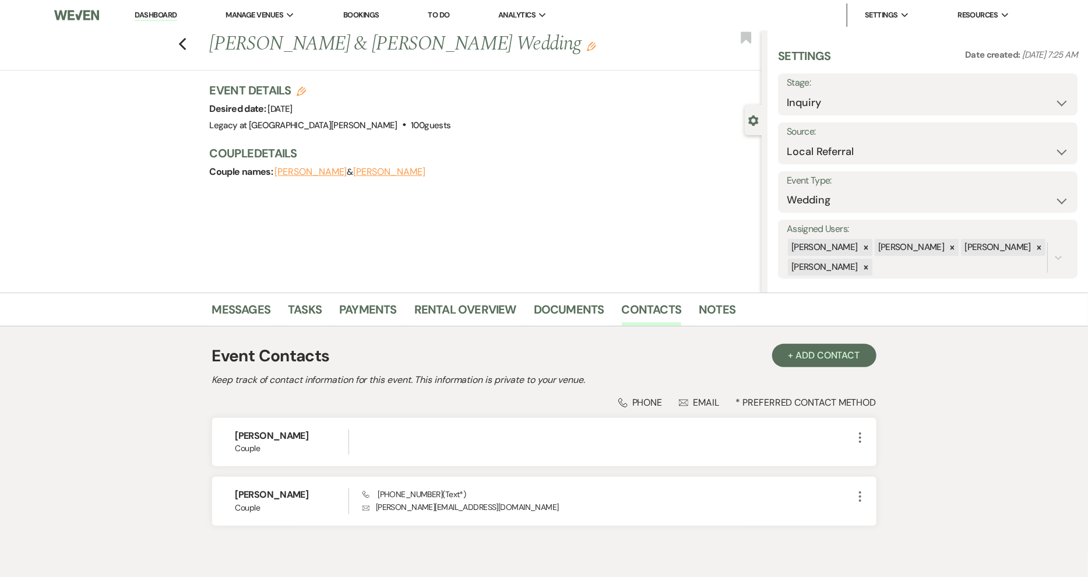
click at [336, 168] on button "[PERSON_NAME]" at bounding box center [311, 171] width 72 height 9
select select "1"
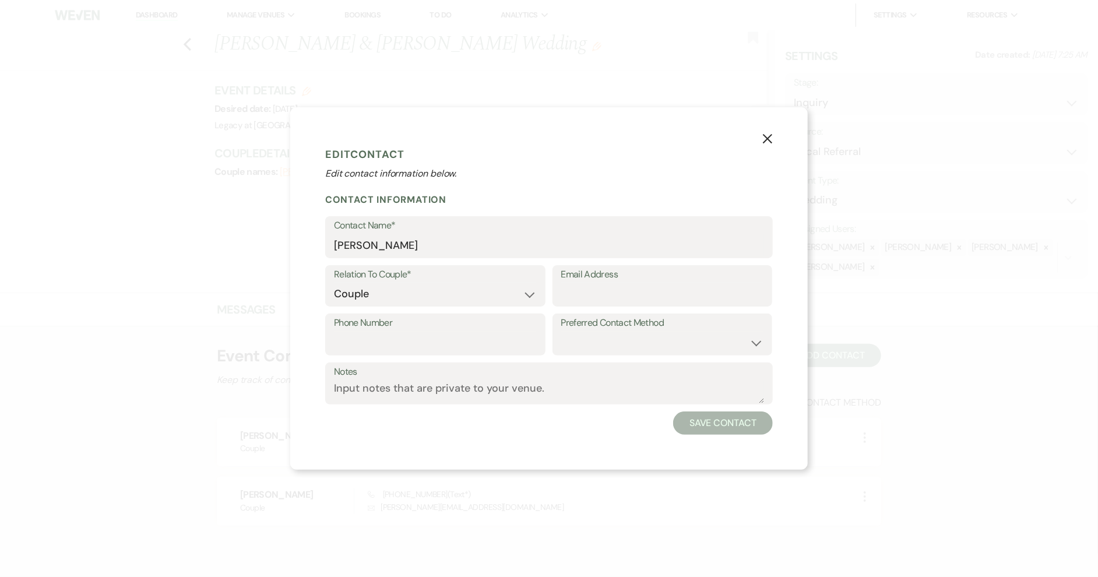
click at [359, 329] on label "Phone Number" at bounding box center [435, 323] width 203 height 17
click at [359, 331] on input "Phone Number" at bounding box center [435, 342] width 203 height 23
paste input "3528572296"
type input "3528572297"
click at [697, 421] on button "Save Contact" at bounding box center [723, 422] width 100 height 23
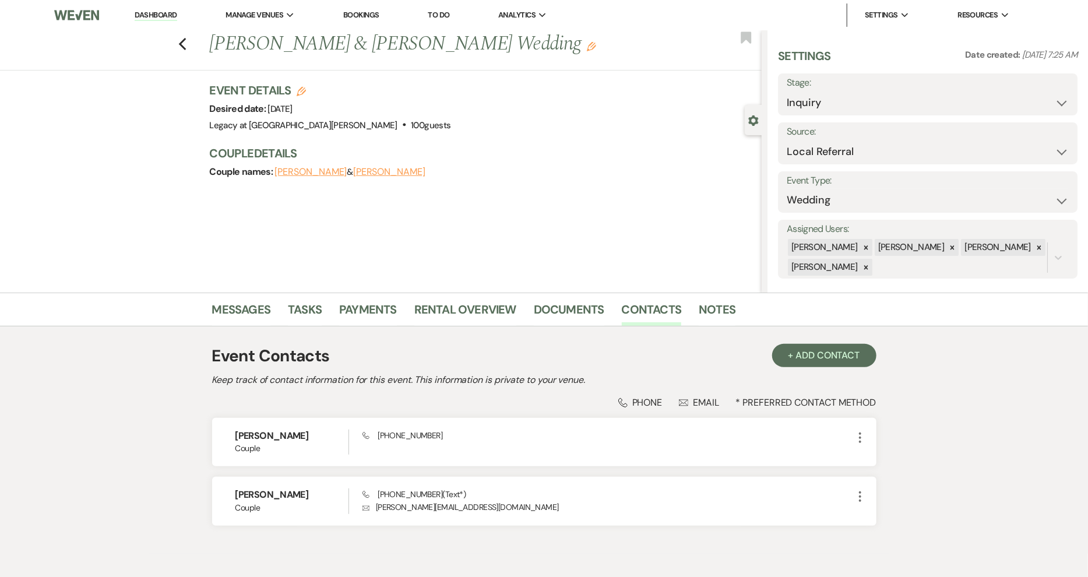
click at [157, 16] on link "Dashboard" at bounding box center [156, 15] width 42 height 11
